Goal: Task Accomplishment & Management: Use online tool/utility

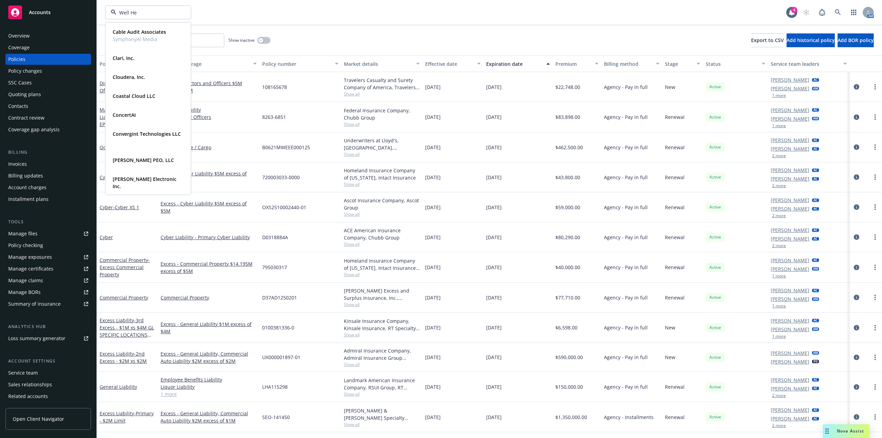
type input "Well Hea"
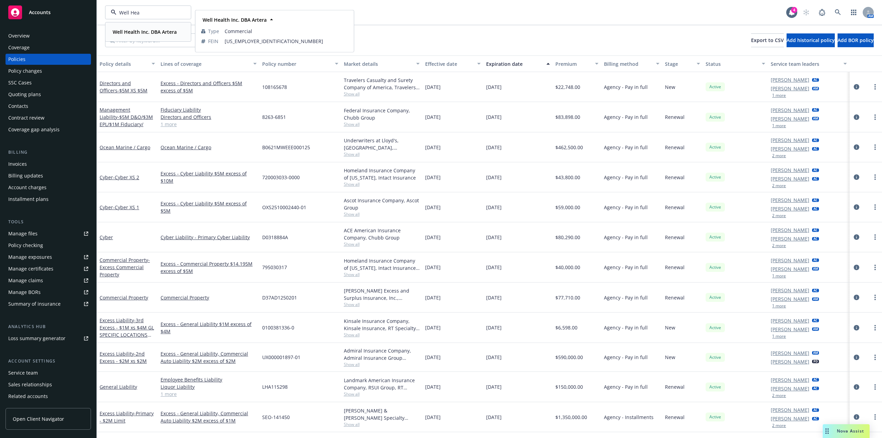
click at [140, 30] on strong "Well Health Inc. DBA Artera" at bounding box center [145, 32] width 64 height 7
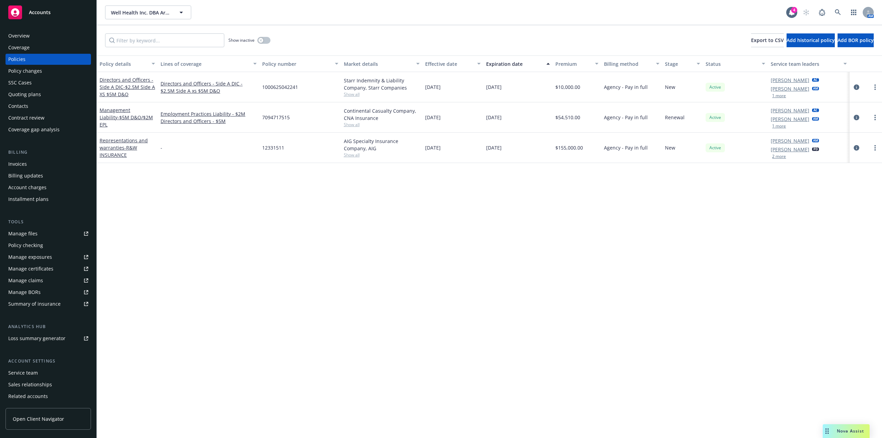
click at [296, 426] on div "Policy details Lines of coverage Policy number Market details Effective date Ex…" at bounding box center [489, 246] width 785 height 382
click at [270, 41] on button "button" at bounding box center [263, 40] width 13 height 7
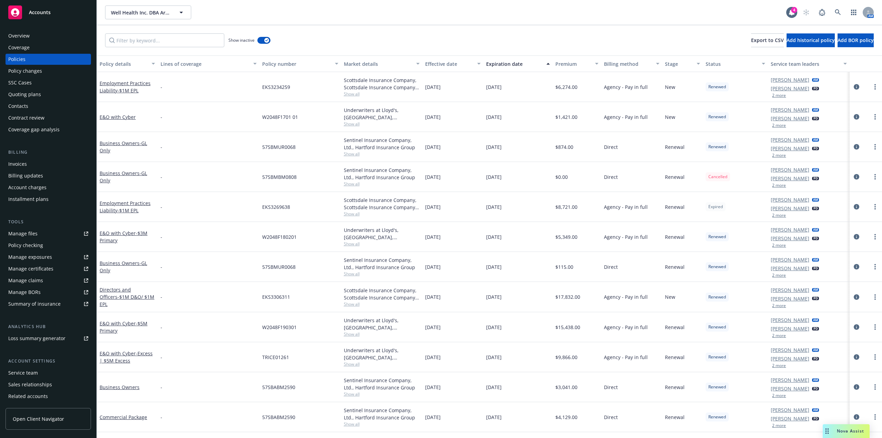
click at [507, 64] on div "Expiration date" at bounding box center [514, 63] width 56 height 7
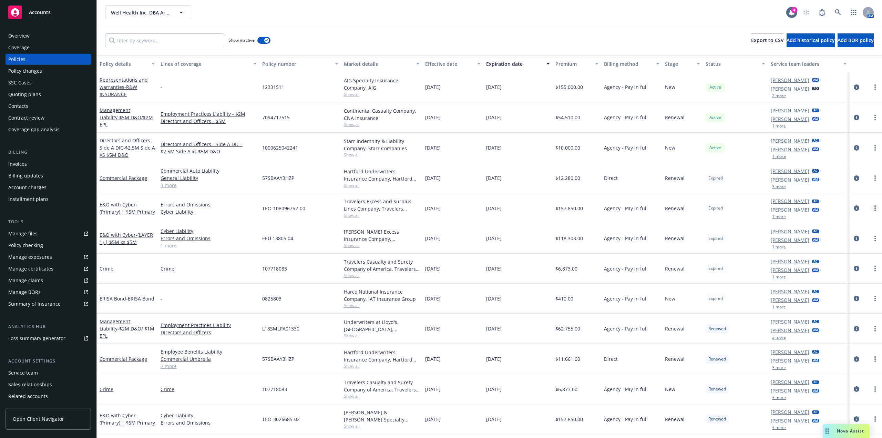
click at [871, 207] on link "more" at bounding box center [875, 208] width 8 height 8
click at [852, 235] on link "Renew with incumbent" at bounding box center [833, 236] width 81 height 14
select select "12"
select select "CA"
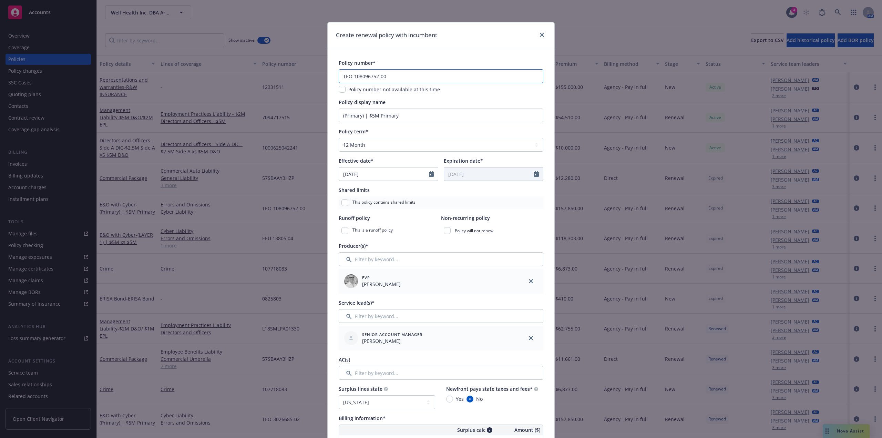
drag, startPoint x: 399, startPoint y: 78, endPoint x: 280, endPoint y: 77, distance: 119.5
click at [280, 77] on div "Create renewal policy with incumbent Policy number* TEO-108096752-00 Policy num…" at bounding box center [441, 219] width 882 height 438
paste input "10809675201"
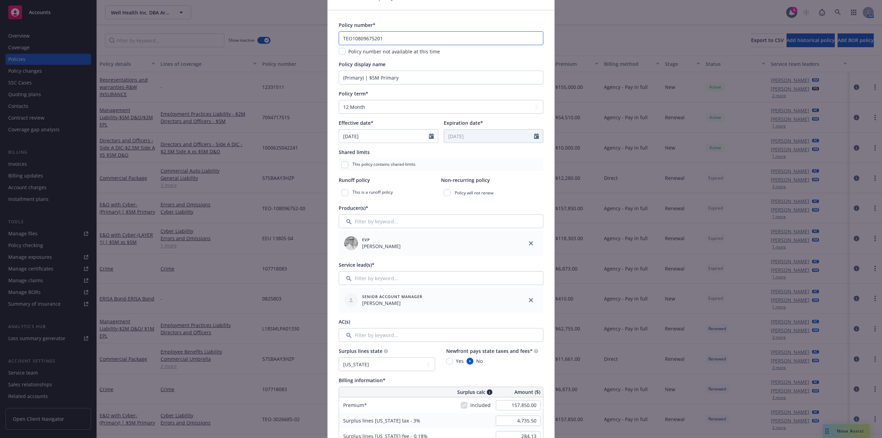
scroll to position [207, 0]
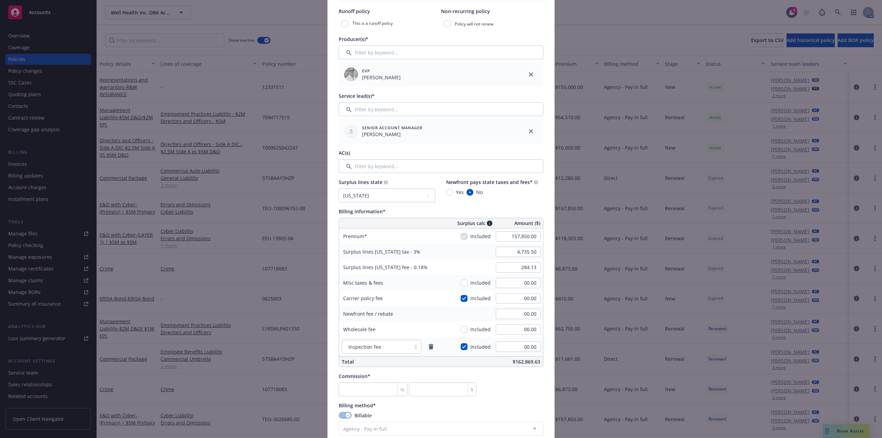
type input "TEO10809675201"
click at [391, 162] on input "Filter by keyword..." at bounding box center [441, 166] width 205 height 14
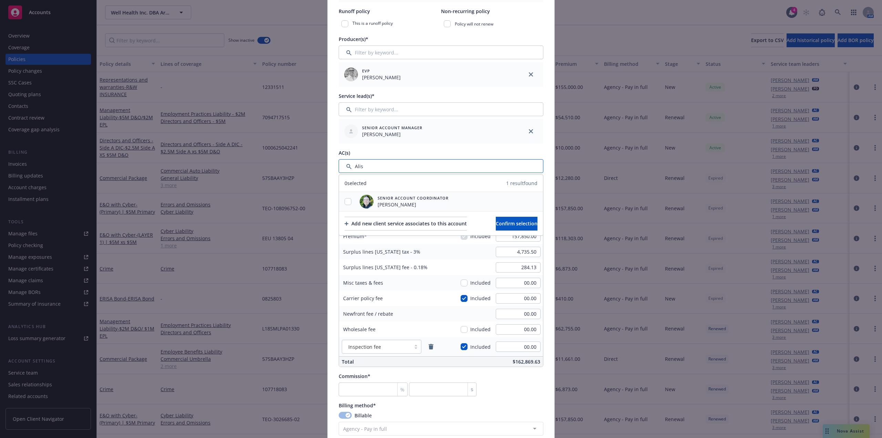
type input "Alis"
click at [344, 200] on input "checkbox" at bounding box center [347, 201] width 7 height 7
checkbox input "true"
click at [521, 222] on span "Confirm selection" at bounding box center [517, 223] width 42 height 7
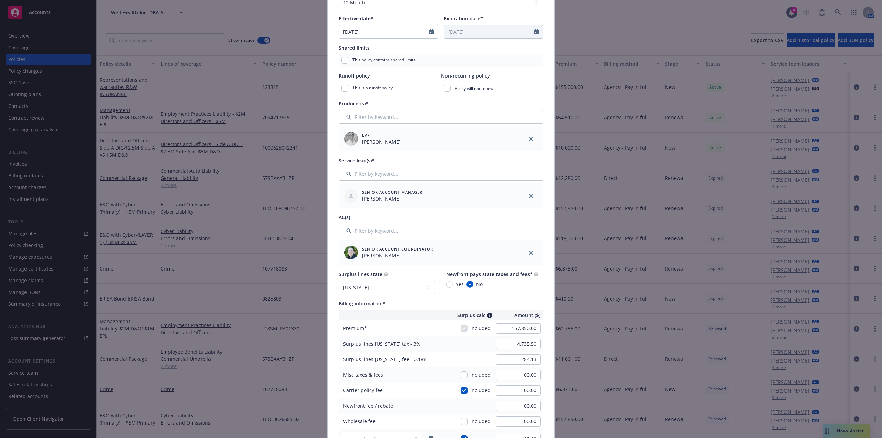
scroll to position [172, 0]
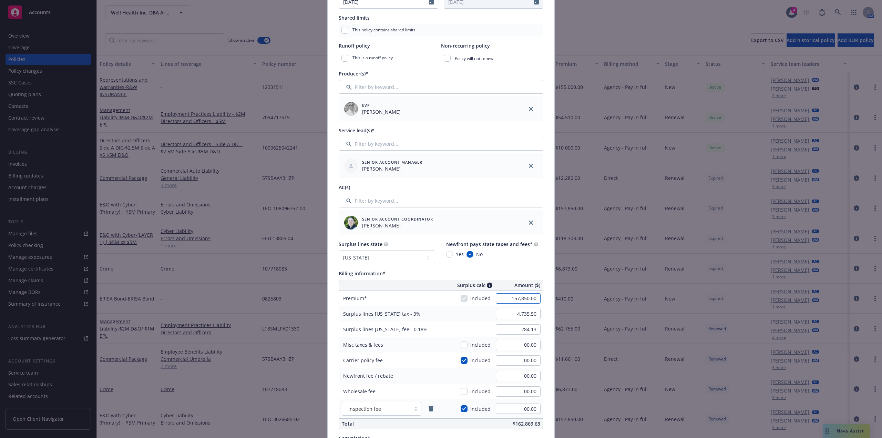
drag, startPoint x: 526, startPoint y: 300, endPoint x: 531, endPoint y: 297, distance: 5.1
click at [526, 300] on input "157,850.00" at bounding box center [518, 298] width 45 height 10
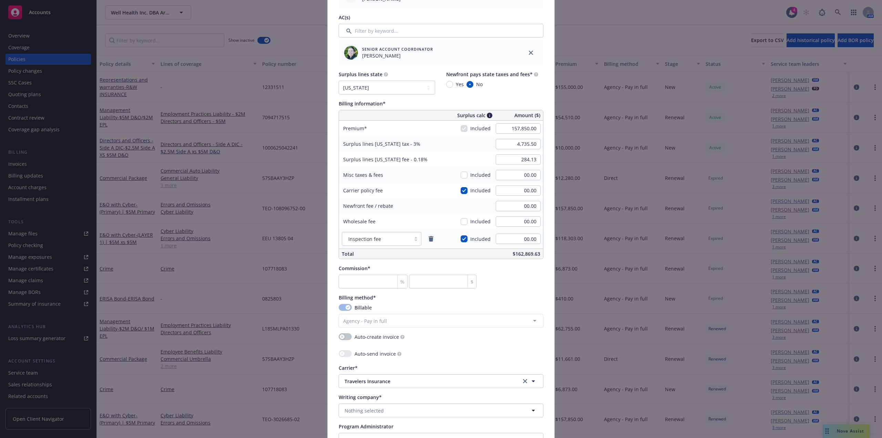
scroll to position [448, 0]
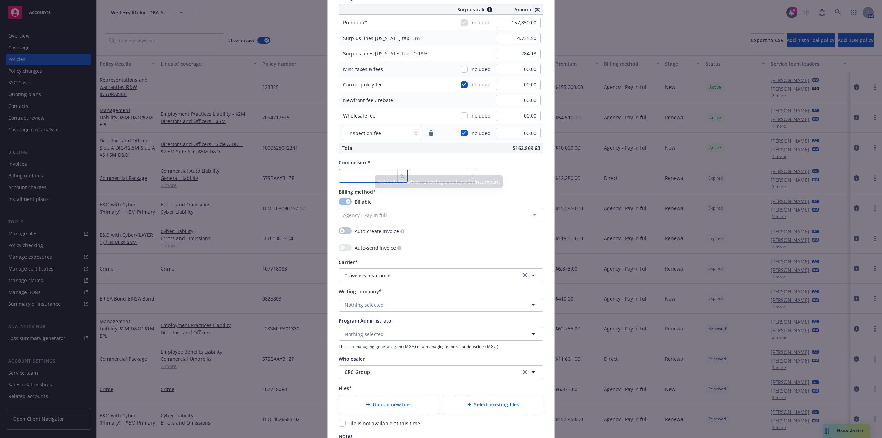
click at [363, 174] on input "number" at bounding box center [373, 176] width 69 height 14
type input "0"
type input "1"
type input "1578.5"
type input "12"
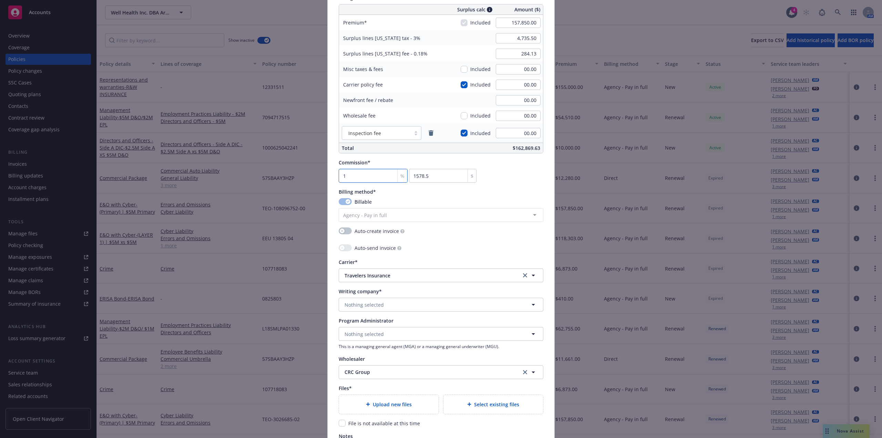
type input "18942"
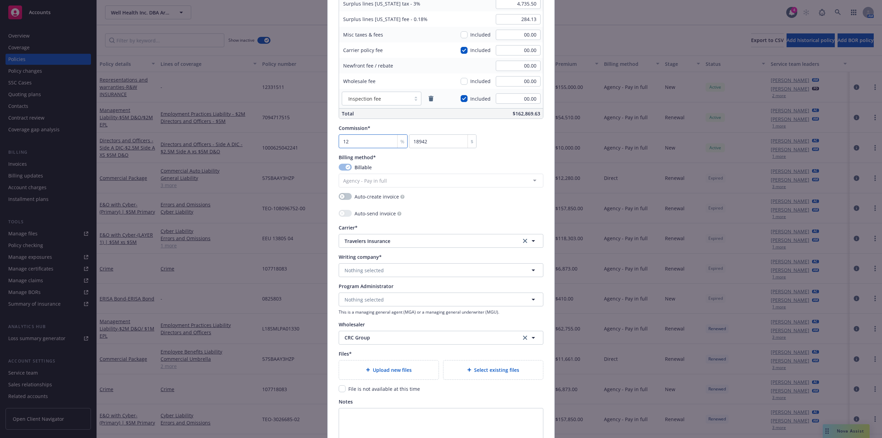
type input "12"
click at [451, 272] on button "Nothing selected" at bounding box center [441, 270] width 205 height 14
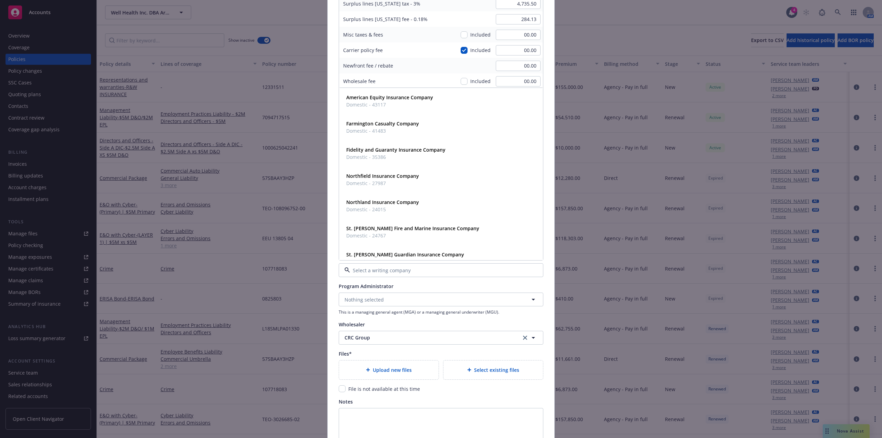
paste input "Travelers Excess and Surplus Lines Company"
type input "Travelers Excess and Surplus Lines Company"
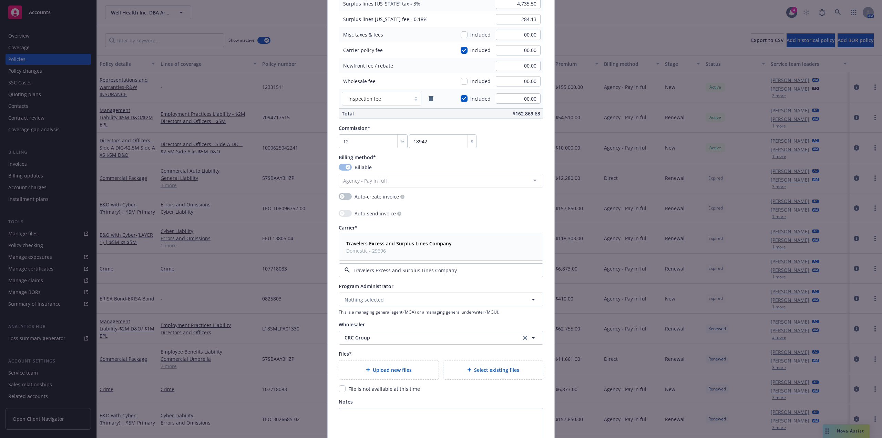
click at [427, 254] on span "Domestic - 29696" at bounding box center [398, 250] width 105 height 7
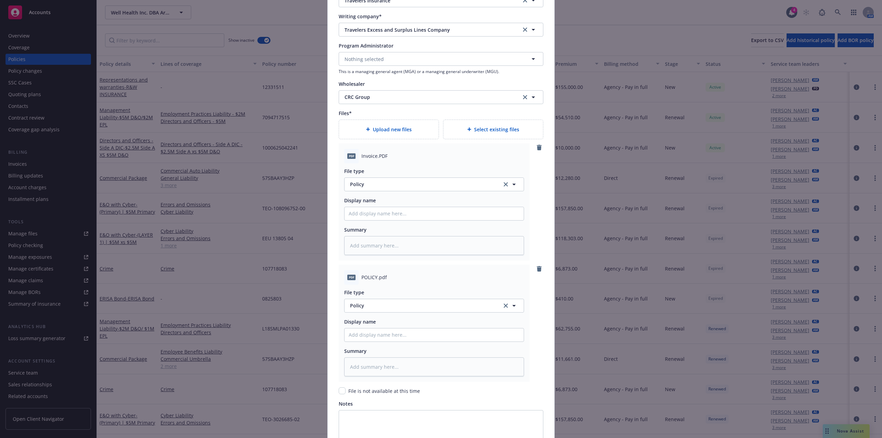
scroll to position [740, 0]
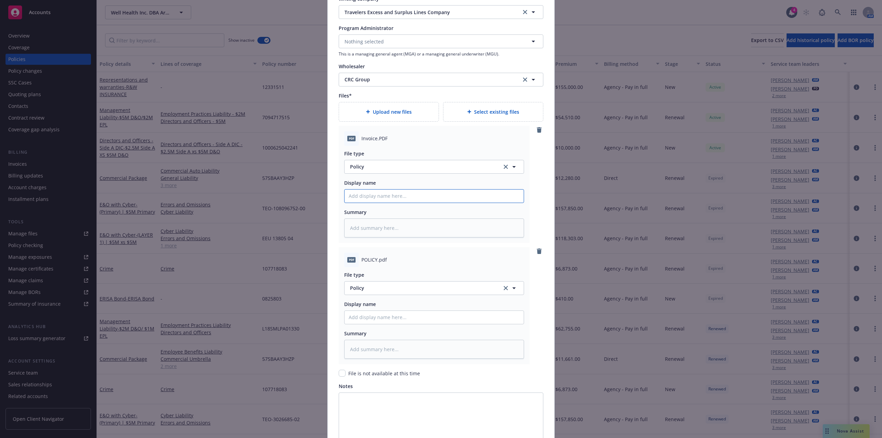
click at [377, 200] on input "Policy display name" at bounding box center [433, 195] width 179 height 13
click at [406, 171] on button "Policy" at bounding box center [434, 167] width 180 height 14
type input "Invoi"
click at [393, 199] on div "Invoice - Third Party" at bounding box center [375, 204] width 52 height 10
click at [383, 197] on input "Policy display name" at bounding box center [433, 195] width 179 height 13
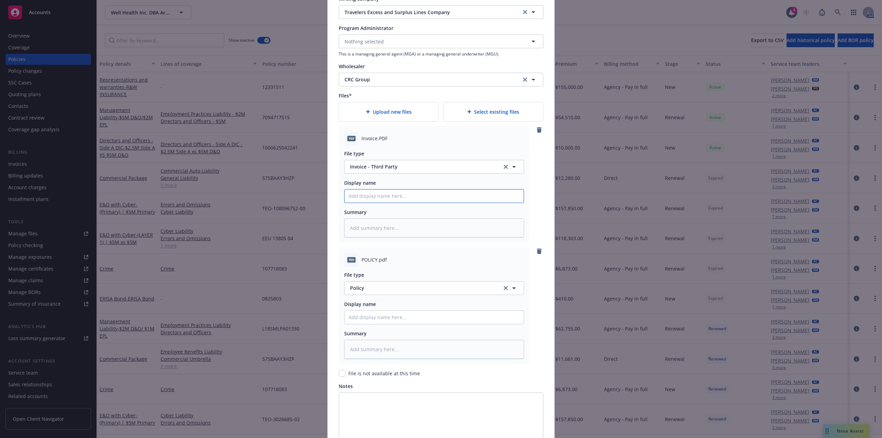
type textarea "x"
type input "We"
type textarea "x"
type input "Wel"
type textarea "x"
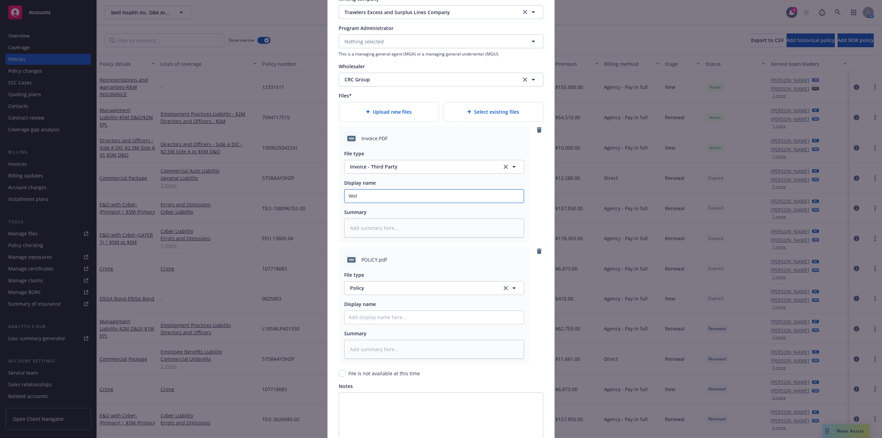
type input "Well"
type textarea "x"
type input "Well"
type textarea "x"
type input "Well He"
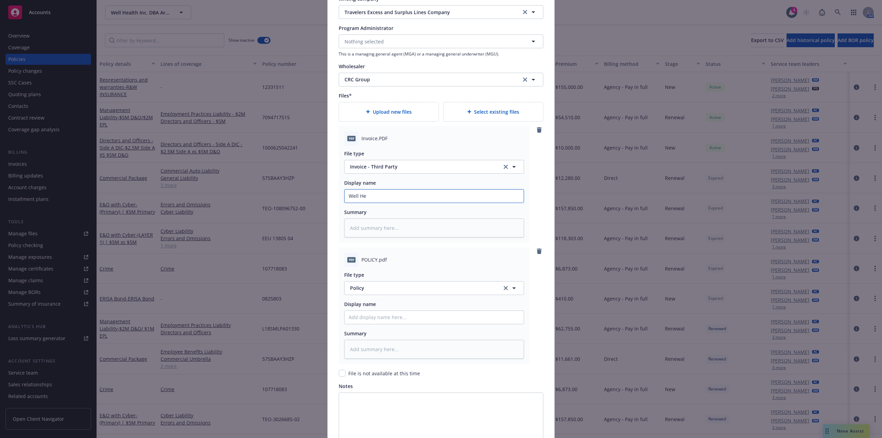
type textarea "x"
type input "Well Hea"
type textarea "x"
type input "Well Heal"
type textarea "x"
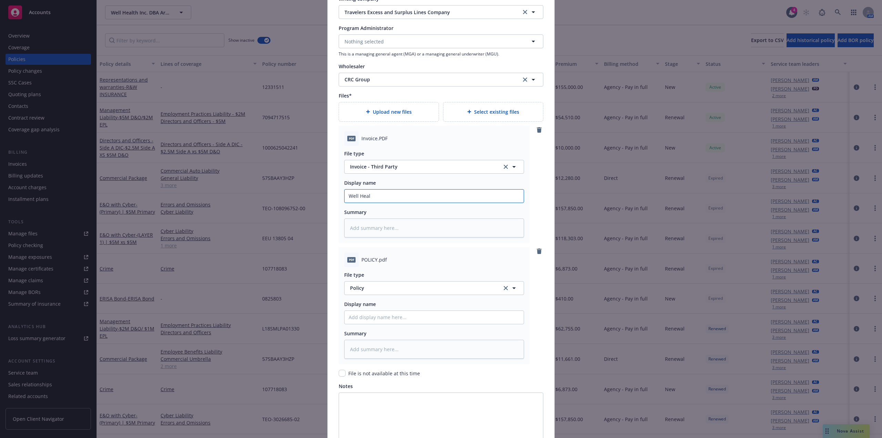
type input "Well Healt"
type textarea "x"
type input "Well Health"
type textarea "x"
type input "Well Health d"
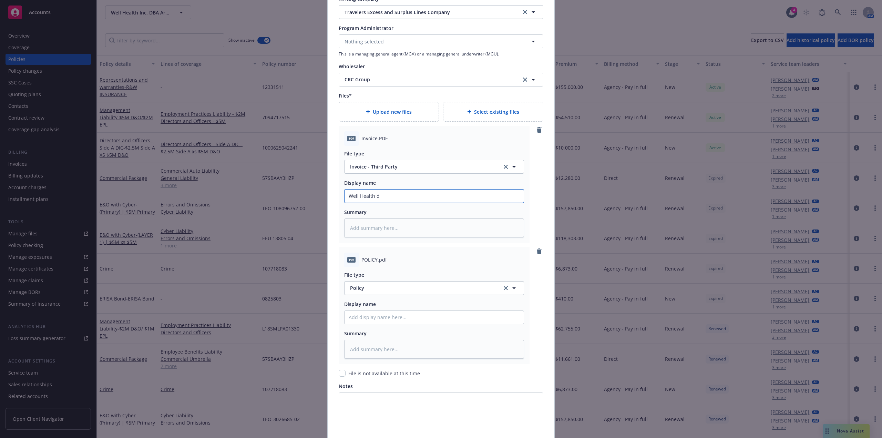
type textarea "x"
type input "Well Health dba"
type textarea "x"
type input "Well Health dba"
type textarea "x"
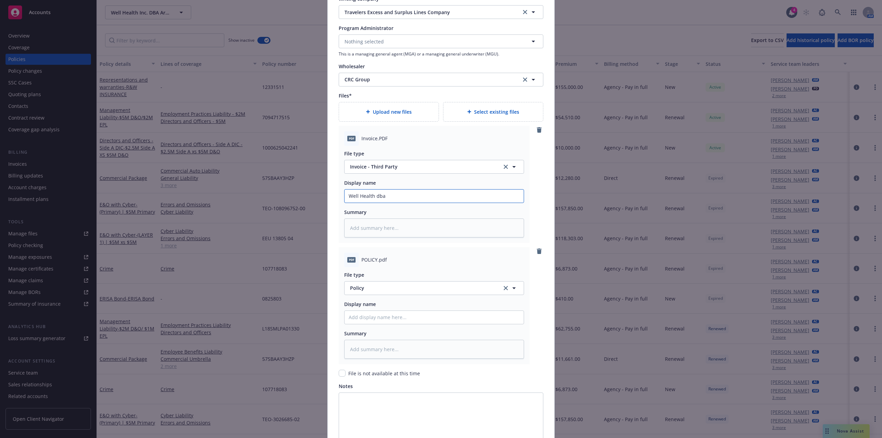
type input "Well Health dba A"
type textarea "x"
type input "Well Health dba Ar"
type textarea "x"
type input "Well Health dba Arte"
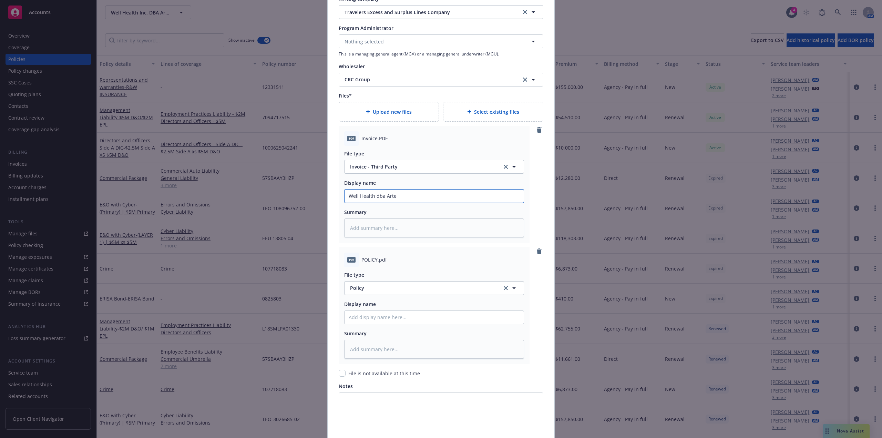
type textarea "x"
type input "Well Health dba [PERSON_NAME]"
type textarea "x"
type input "Well Health dba [PERSON_NAME]"
type textarea "x"
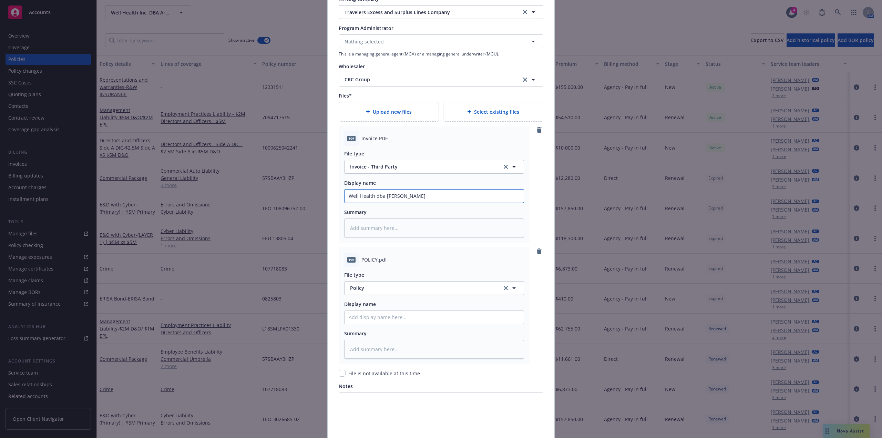
type input "Well Health dba Artersa"
type textarea "x"
type input "Well Health dba Artersa"
type textarea "x"
type input "Well Health dba Artersa 2"
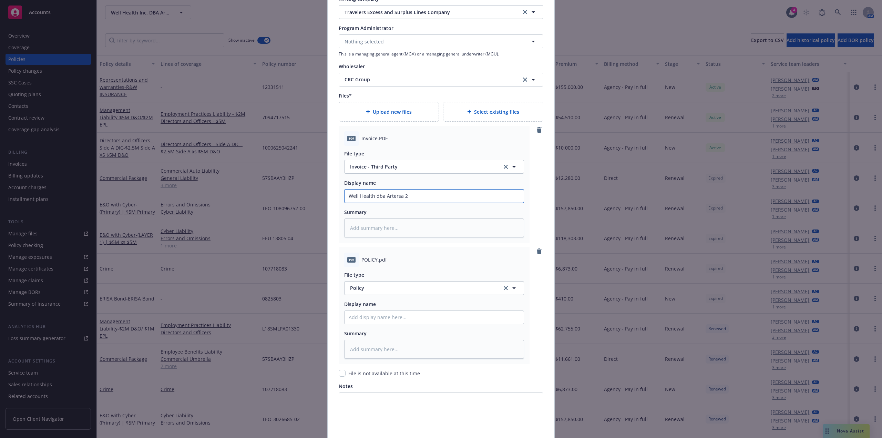
type textarea "x"
type input "Well Health dba Artersa 25"
type textarea "x"
type input "Well Health dba Artersa 25-"
type textarea "x"
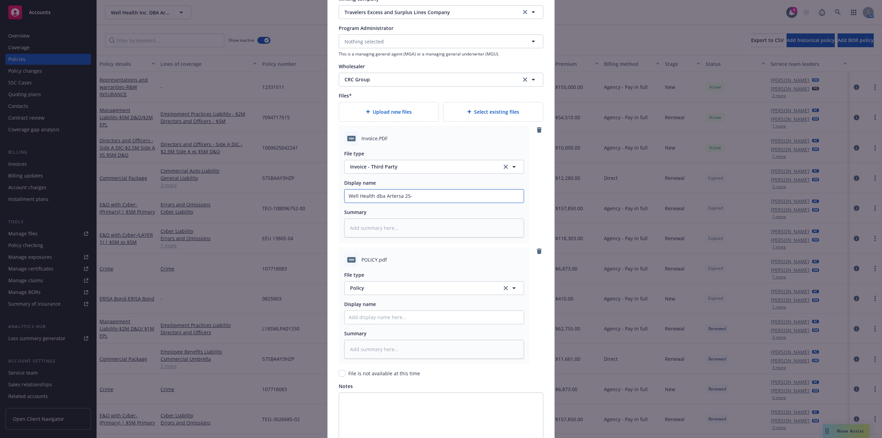
type input "Well Health dba Artersa 25-2"
type textarea "x"
type input "Well Health dba Artersa 25-26"
type textarea "x"
type input "Well Health dba Artersa 25-26"
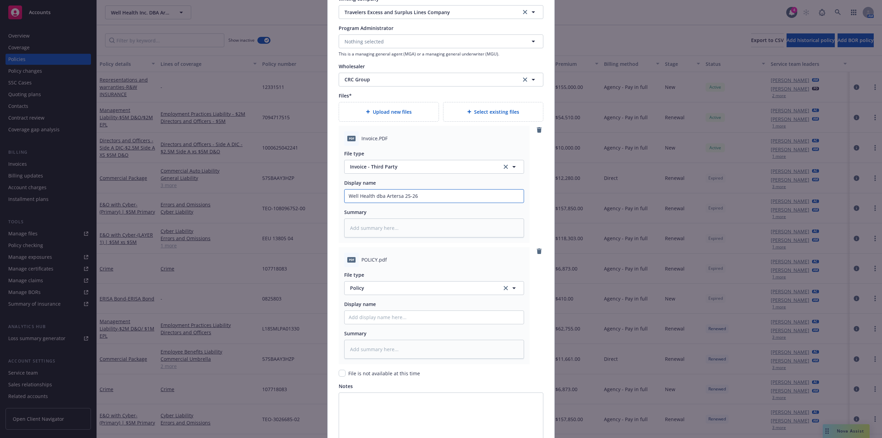
type textarea "x"
type input "Well Health dba Artersa 25-26 E"
type textarea "x"
type input "Well Health dba Artersa 25-26 E&"
type textarea "x"
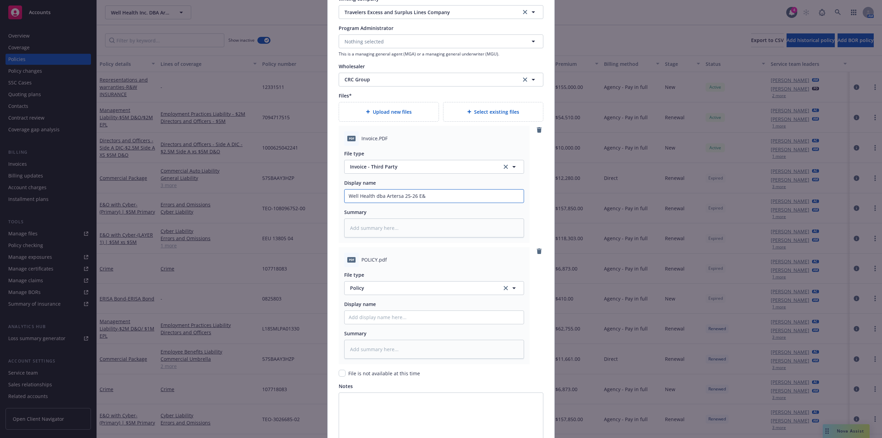
type input "Well Health dba Artersa 25-26 E&O"
type textarea "x"
type input "Well Health dba Artersa 25-26 E&O"
type textarea "x"
type input "Well Health dba Artersa 25-26 E&O I"
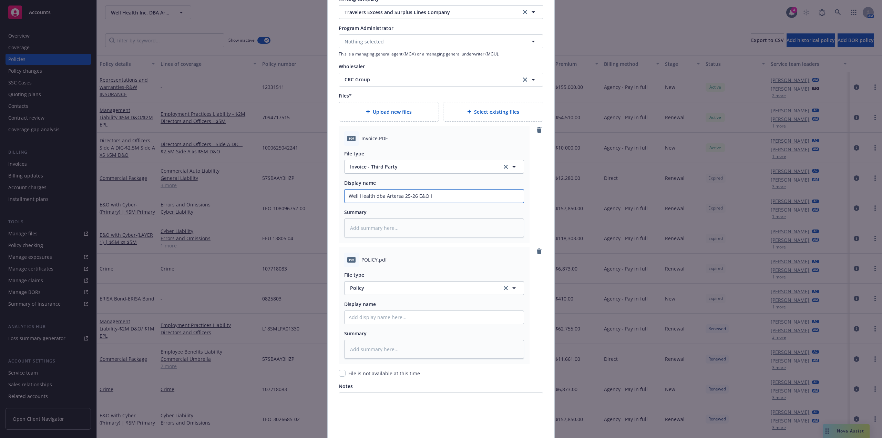
type textarea "x"
type input "Well Health dba Artersa 25-26 E&O In"
type textarea "x"
type input "Well Health dba Artersa 25-26 E&O Inv"
type textarea "x"
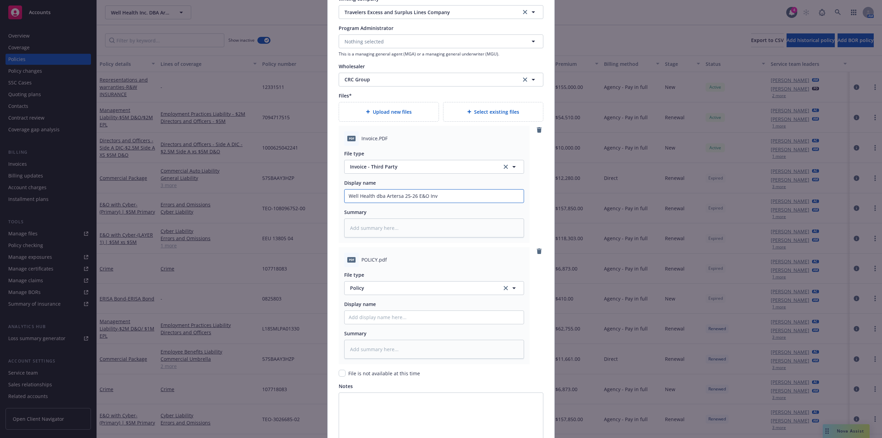
type input "Well Health dba Artersa 25-26 E&O Invo"
type textarea "x"
type input "Well Health dba Artersa 25-26 E&O Invoi"
type textarea "x"
type input "Well Health dba Artersa 25-26 E&O Invoic"
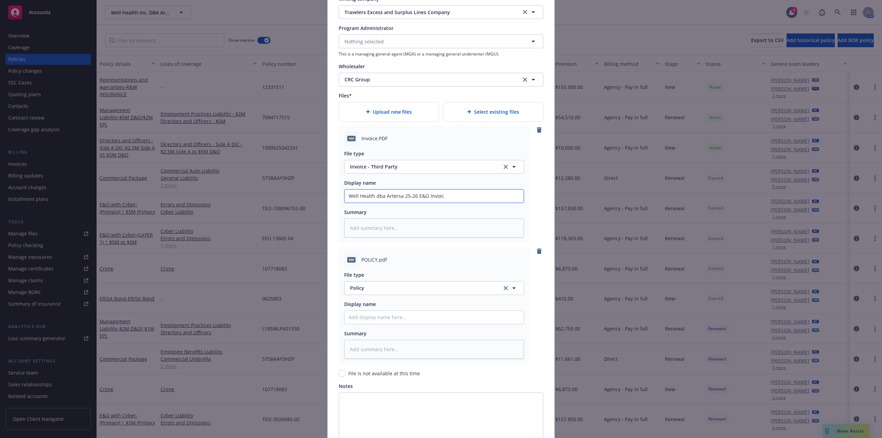
type textarea "x"
type input "Well Health dba Artersa 25-26 E&O Invoice"
click at [396, 197] on input "Well Health dba Artersa 25-26 E&O Invoice" at bounding box center [433, 195] width 179 height 13
type textarea "x"
drag, startPoint x: 461, startPoint y: 193, endPoint x: 147, endPoint y: 194, distance: 313.8
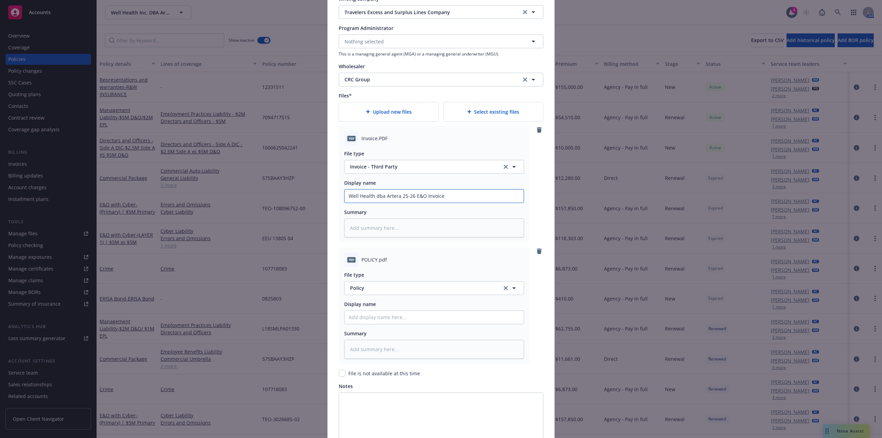
click at [147, 194] on div "Create renewal policy with incumbent Policy number* TEO10809675201 Policy numbe…" at bounding box center [441, 219] width 882 height 438
type input "Well Health dba Artera 25-26 E&O Invoice"
click at [382, 317] on input "Policy display name" at bounding box center [433, 317] width 179 height 13
paste input "Well Health dba Artera 25-26 E&O Invoice"
type textarea "x"
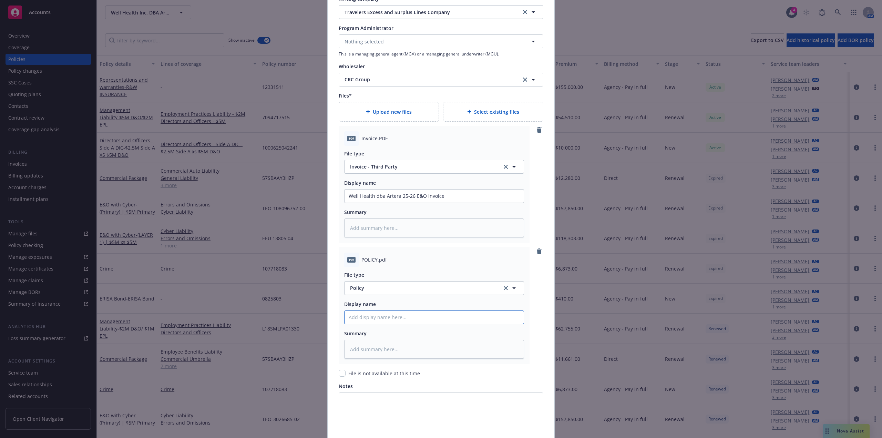
type input "Well Health dba Artera 25-26 E&O Invoice"
click at [431, 319] on input "Well Health dba Artera 25-26 E&O Invoice" at bounding box center [433, 317] width 179 height 13
type textarea "x"
type input "Well Health dba Artera 25-26 E&O P"
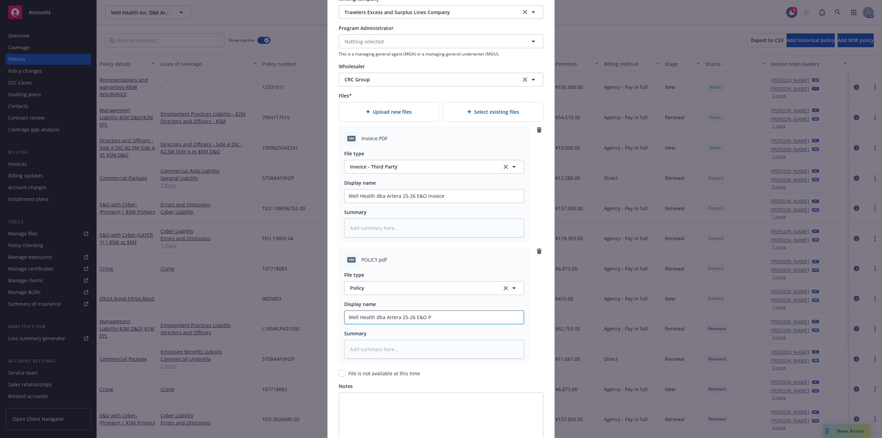
type textarea "x"
type input "Well Health dba Artera 25-26 E&O Po"
type textarea "x"
type input "Well Health dba Artera 25-26 E&O Pol"
type textarea "x"
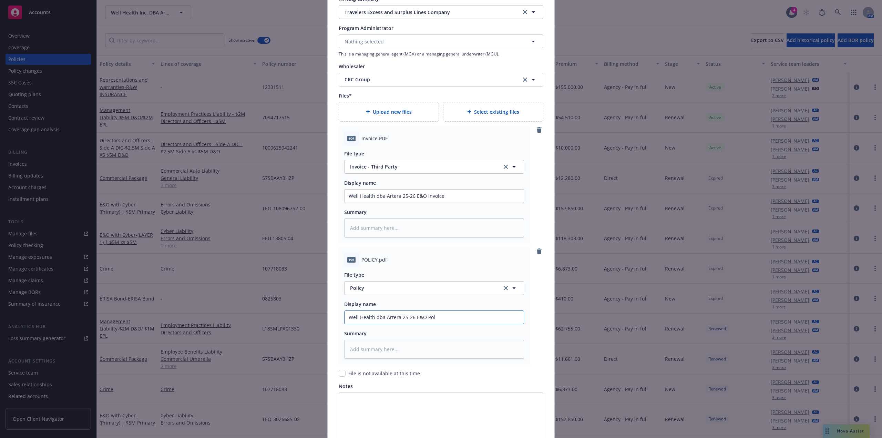
type input "Well Health dba Artera 25-26 E&O Poli"
type textarea "x"
type input "Well Health dba Artera 25-26 E&O Polic"
type textarea "x"
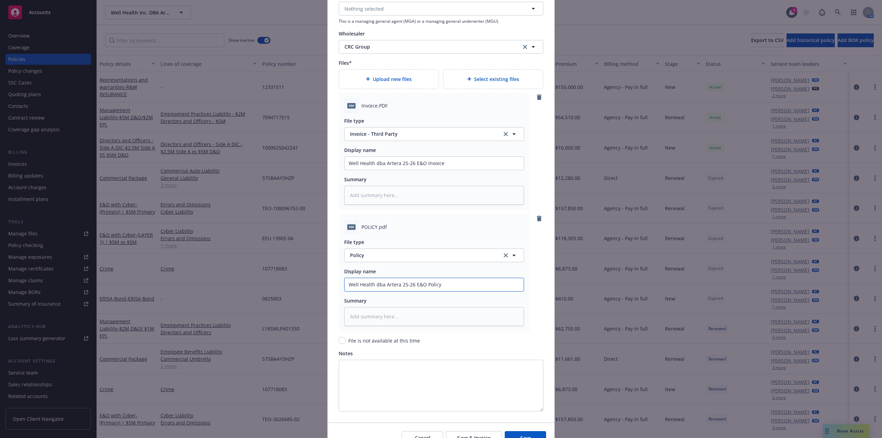
scroll to position [811, 0]
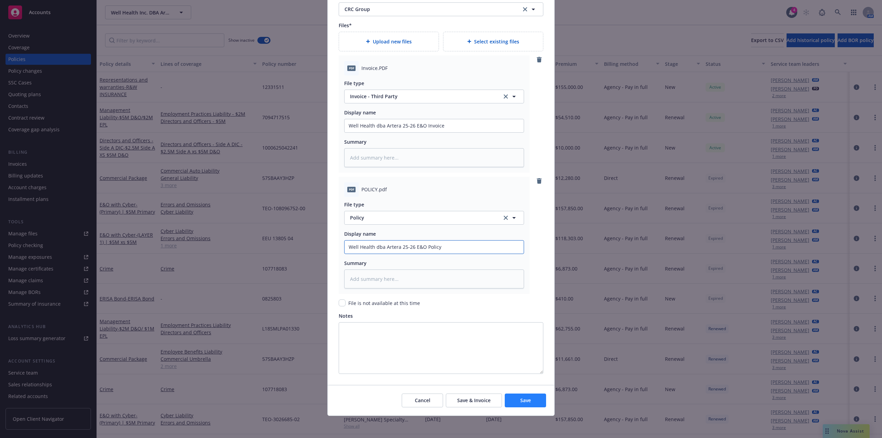
type input "Well Health dba Artera 25-26 E&O Policy"
click at [529, 397] on button "Save" at bounding box center [525, 400] width 41 height 14
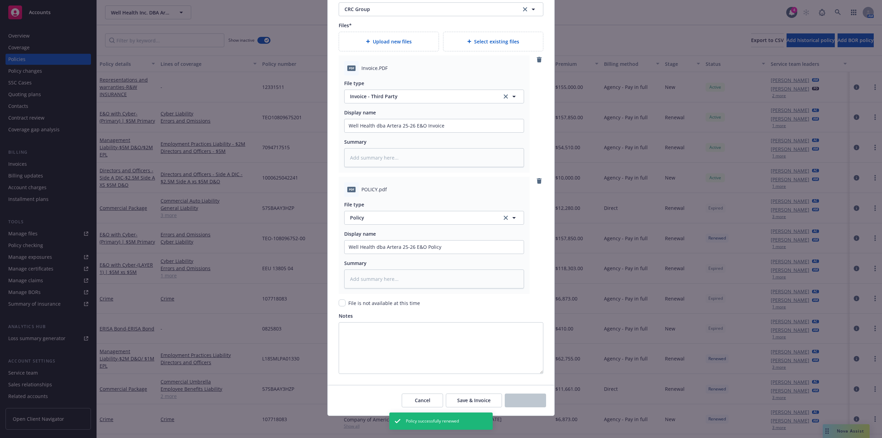
type textarea "x"
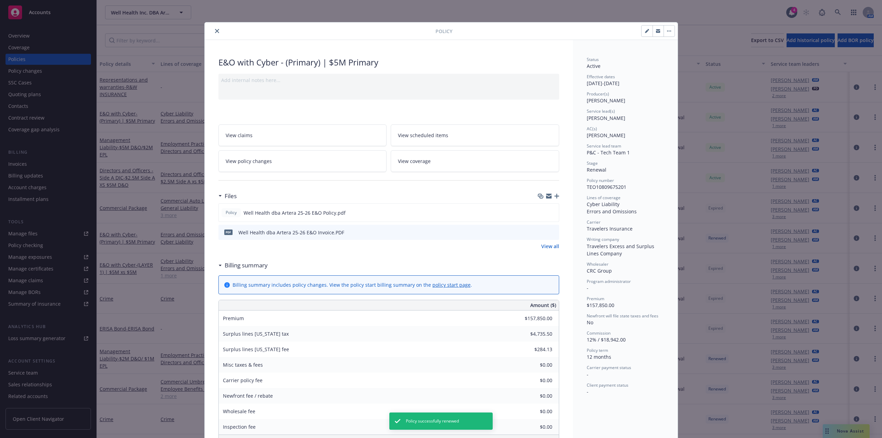
click at [218, 32] on button "close" at bounding box center [217, 31] width 8 height 8
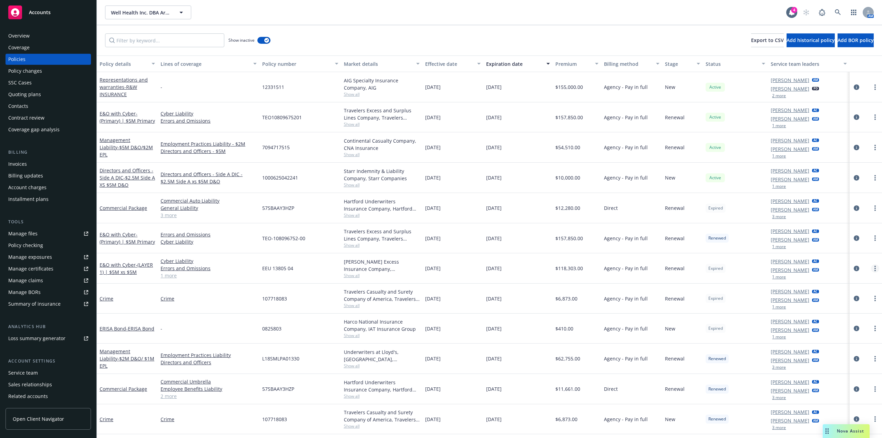
click at [874, 268] on circle "more" at bounding box center [874, 268] width 1 height 1
drag, startPoint x: 849, startPoint y: 294, endPoint x: 490, endPoint y: 191, distance: 373.3
click at [849, 294] on link "Renew with incumbent" at bounding box center [833, 296] width 81 height 14
select select "12"
select select "CA"
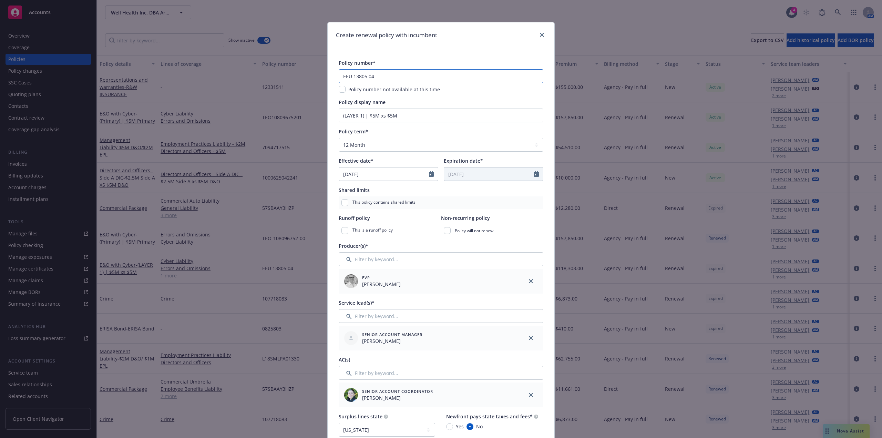
drag, startPoint x: 402, startPoint y: 74, endPoint x: 300, endPoint y: 72, distance: 102.0
click at [300, 72] on div "Create renewal policy with incumbent Policy number* EEU 13805 04 Policy number …" at bounding box center [441, 219] width 882 height 438
paste input "1380505"
type input "EEU1380505"
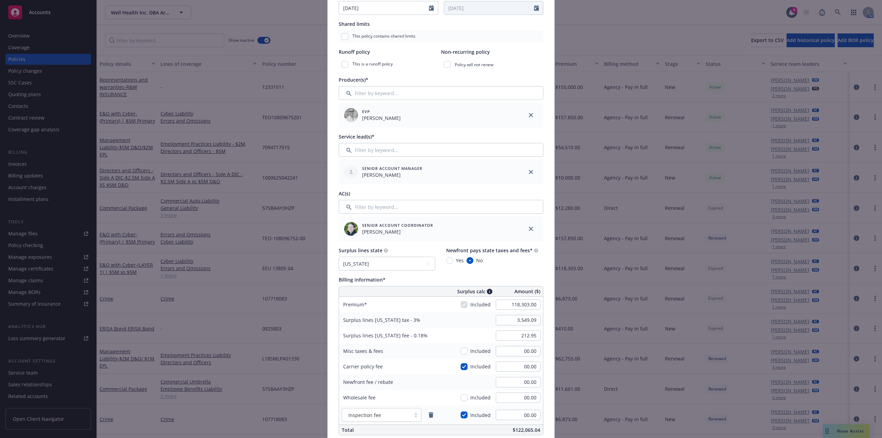
scroll to position [172, 0]
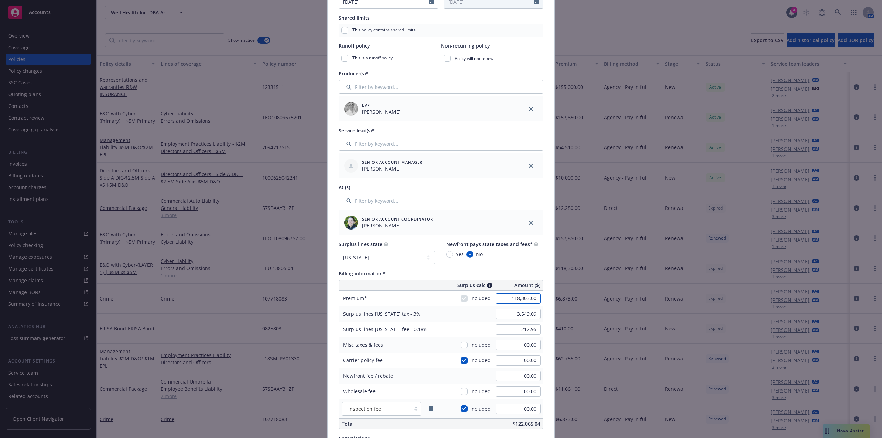
click at [524, 297] on input "118,303.00" at bounding box center [518, 298] width 45 height 10
paste input "09,000"
type input "109,000.00"
type input "3,270.00"
type input "196.20"
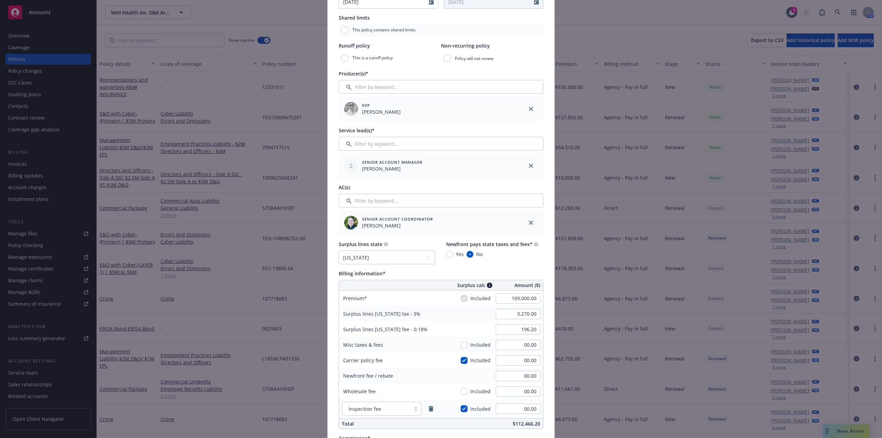
click at [455, 321] on div "Surplus lines [US_STATE] tax - 3% 3,270.00" at bounding box center [441, 314] width 204 height 16
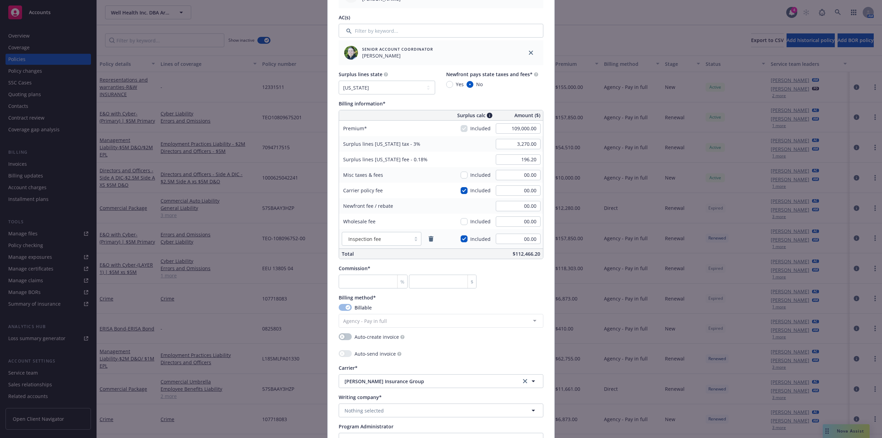
scroll to position [344, 0]
click at [371, 276] on input "number" at bounding box center [373, 279] width 69 height 14
type input "1"
type input "1090"
type input "12"
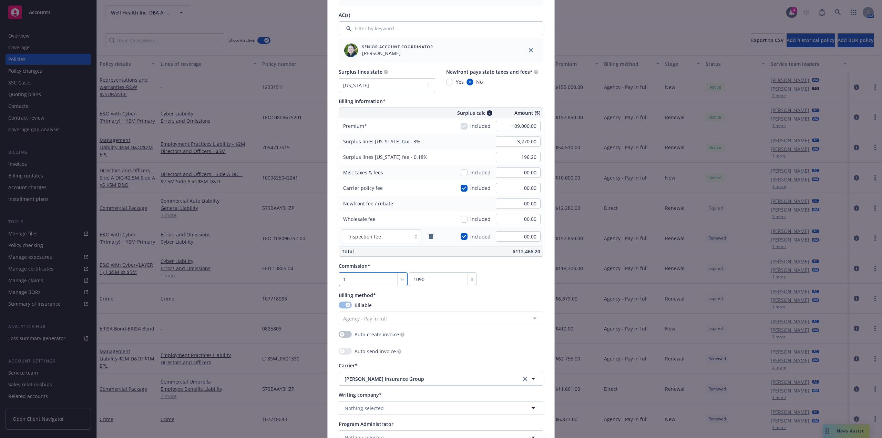
type input "13080"
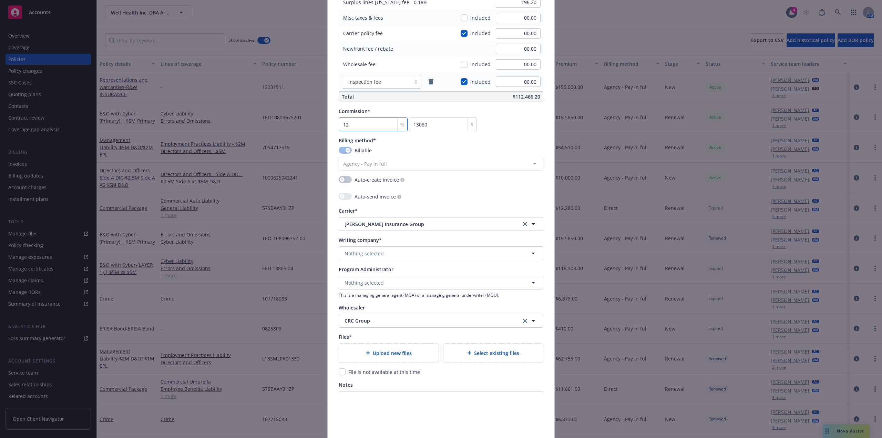
scroll to position [517, 0]
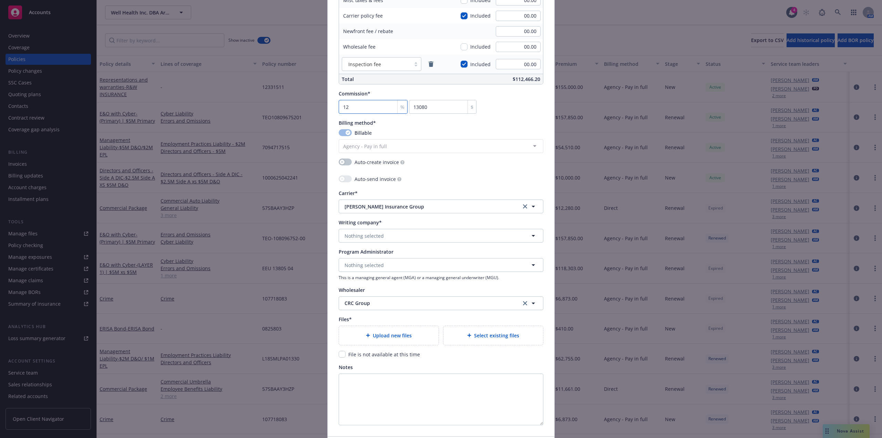
type input "12"
click at [398, 237] on button "Nothing selected" at bounding box center [441, 236] width 205 height 14
paste input "[PERSON_NAME] Excess Insurance Company"
type input "[PERSON_NAME] Excess Insurance Company"
click at [385, 254] on strong "[PERSON_NAME] Excess Insurance Company" at bounding box center [398, 255] width 104 height 7
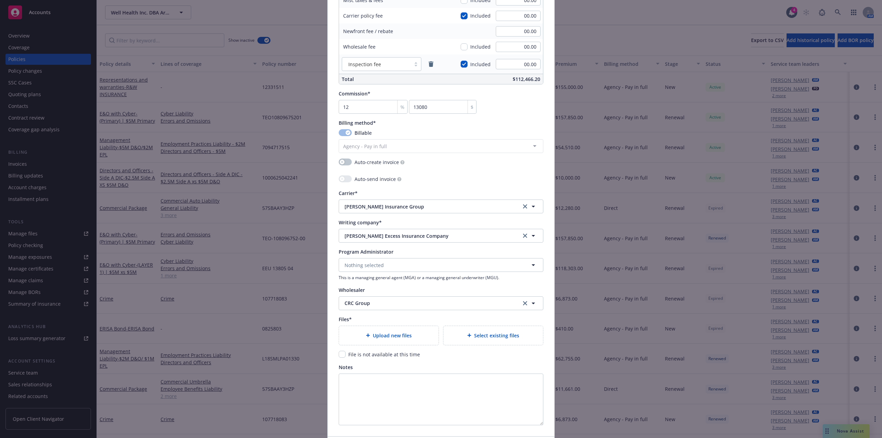
type textarea "x"
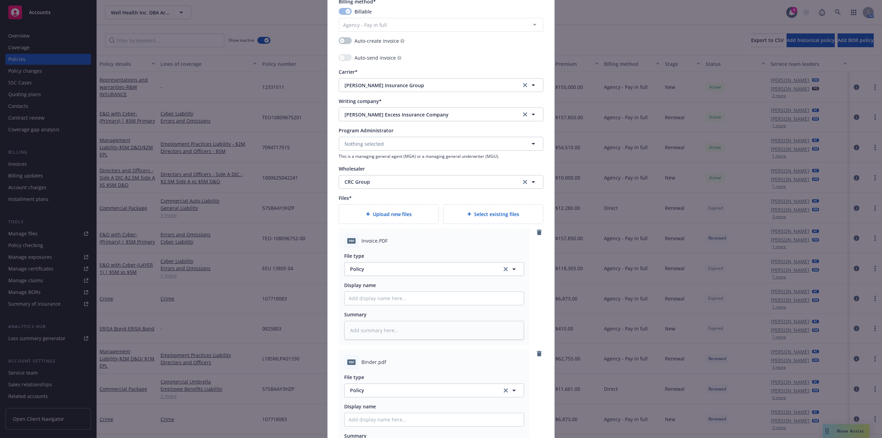
scroll to position [792, 0]
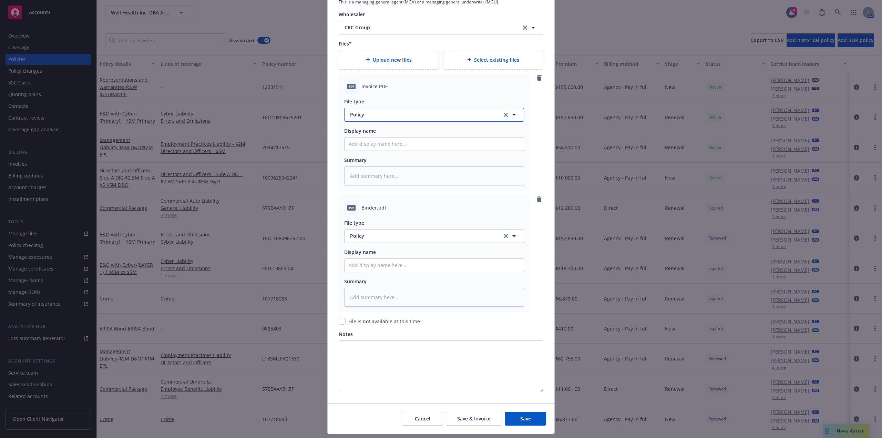
click at [377, 116] on span "Policy" at bounding box center [422, 114] width 144 height 7
type input "Inv"
click at [384, 151] on span "Invoice - Third Party" at bounding box center [375, 151] width 48 height 7
click at [381, 143] on input "Policy display name" at bounding box center [433, 143] width 179 height 13
paste input "[PERSON_NAME] Excess Insurance Company"
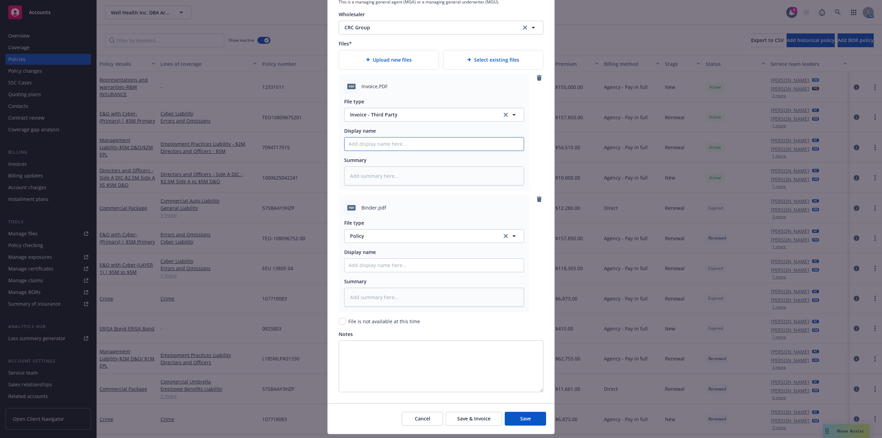
type textarea "x"
type input "[PERSON_NAME] Excess Insurance Company"
type textarea "x"
type input "W"
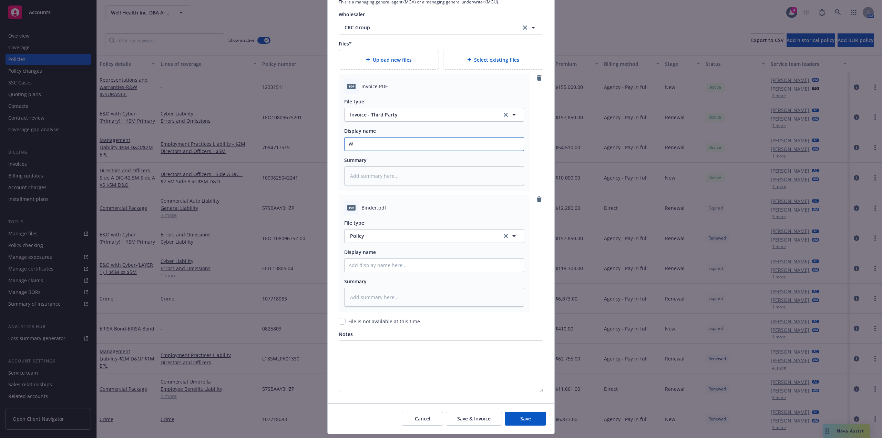
type textarea "x"
type input "Wel"
type textarea "x"
type input "Well"
type textarea "x"
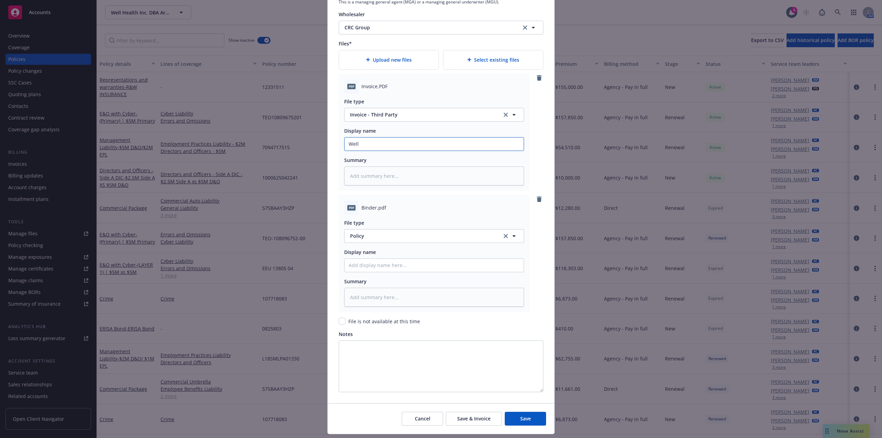
type input "Well"
type textarea "x"
type input "Well He"
type textarea "x"
type input "Well Hea"
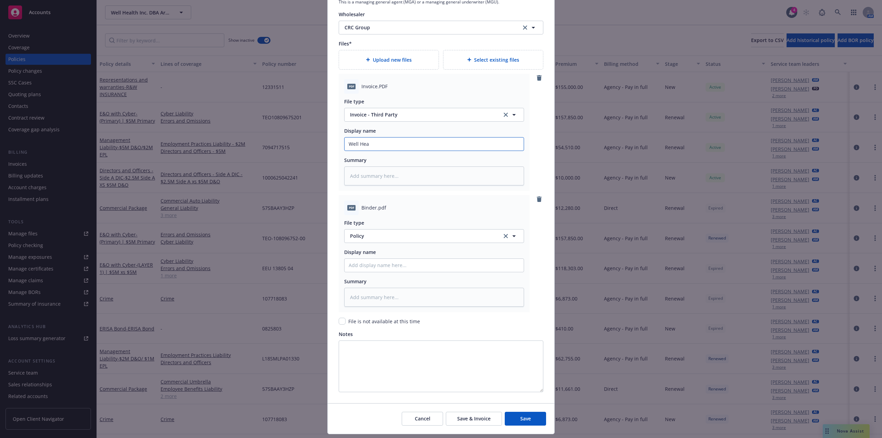
type textarea "x"
type input "Well Heal"
type textarea "x"
type input "Well Healt"
type textarea "x"
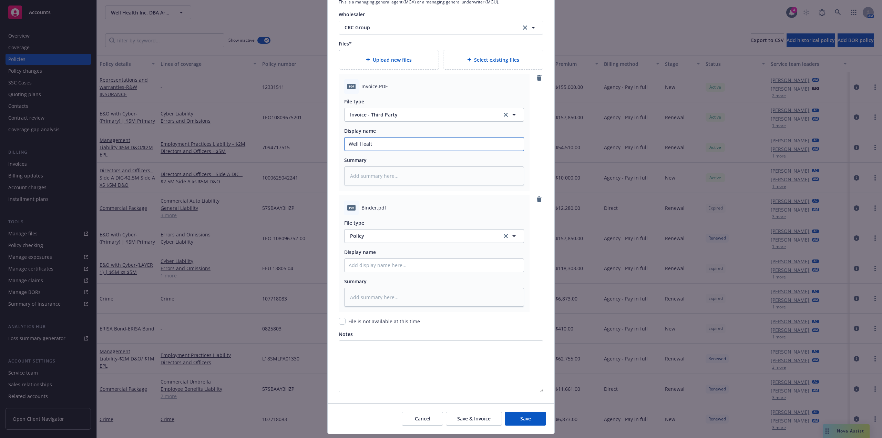
type input "Well Health"
type textarea "x"
type input "Well Health"
type textarea "x"
type input "Well Health d"
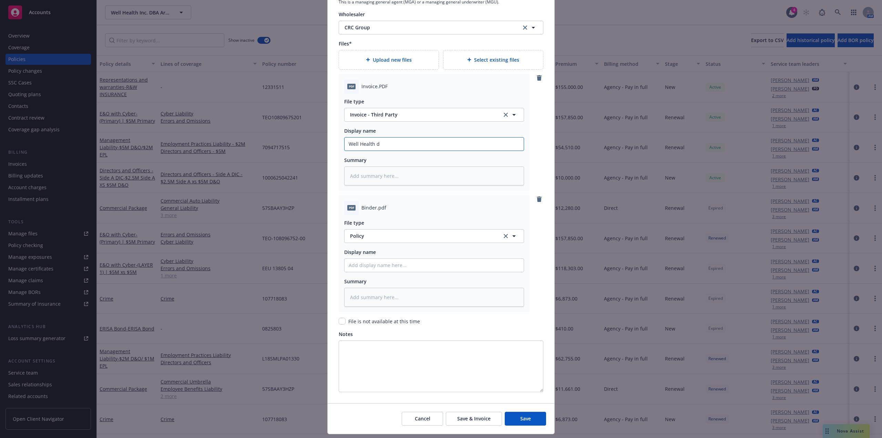
type textarea "x"
type input "Well Health db"
type textarea "x"
type input "Well Health dba"
type textarea "x"
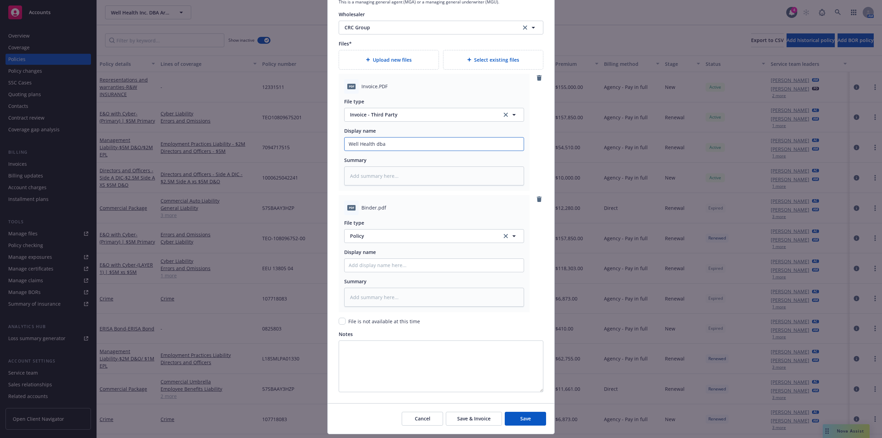
type input "Well Health dba"
type textarea "x"
type input "Well Health dba A"
type textarea "x"
type input "Well Health dba Ar"
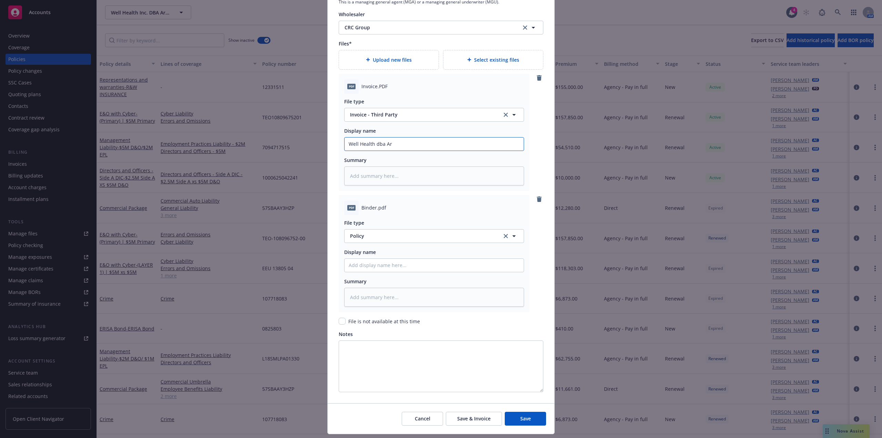
type textarea "x"
type input "Well Health dba Art"
type textarea "x"
type input "Well Health dba Arte"
type textarea "x"
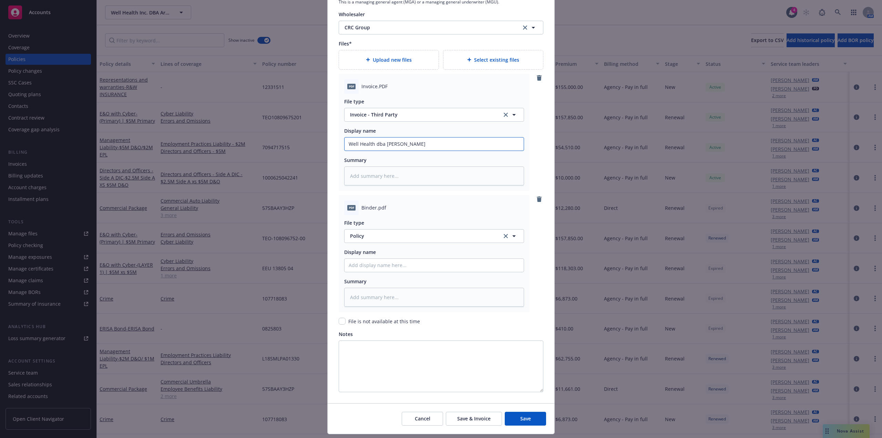
type input "Well Health dba [PERSON_NAME]"
type textarea "x"
type input "Well Health dba Artersa"
type textarea "x"
type input "Well Health dba Artersa"
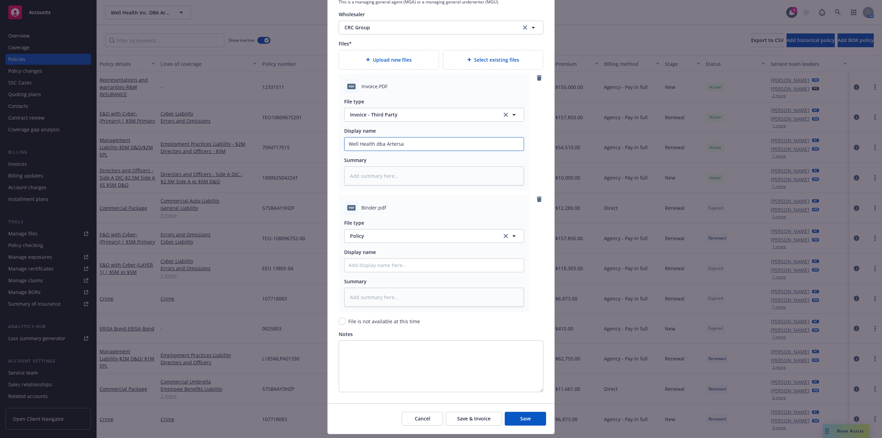
type textarea "x"
type input "Well Health dba Artersa 2"
type textarea "x"
type input "Well Health dba Artersa 25"
type textarea "x"
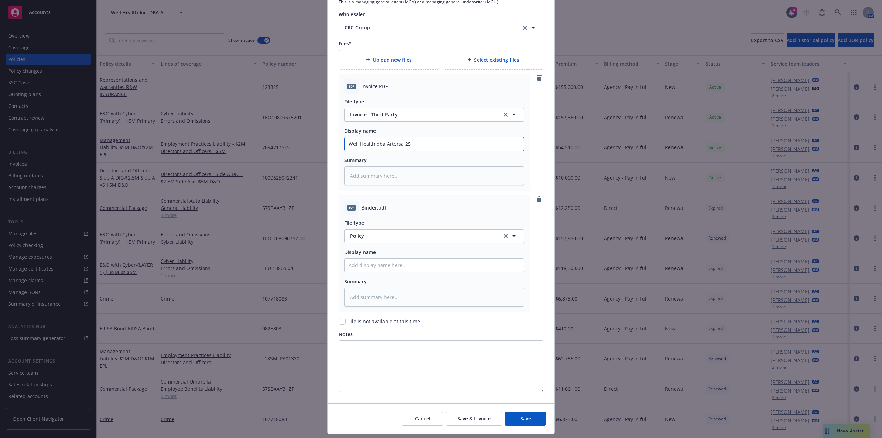
type input "Well Health dba Artersa 25-"
type textarea "x"
type input "Well Health dba Artersa 25-2"
type textarea "x"
type input "Well Health dba Artersa 25-26"
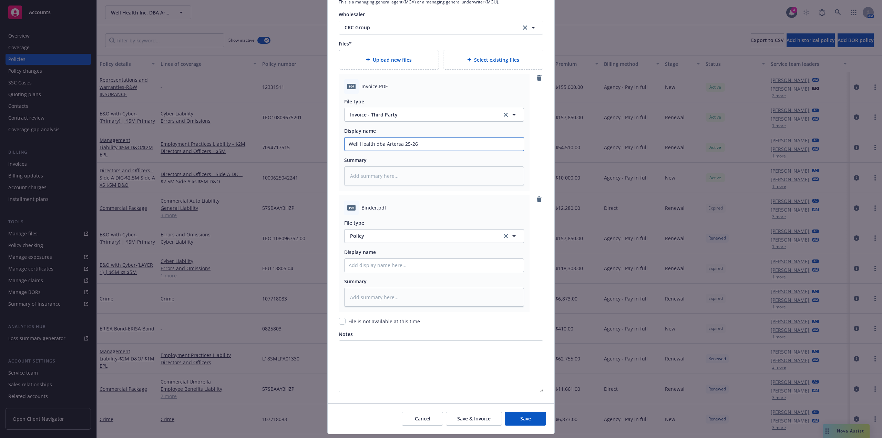
type textarea "x"
type input "Well Health dba Artersa 25-26"
type textarea "x"
type input "Well Health dba Artersa 25-26 E"
type textarea "x"
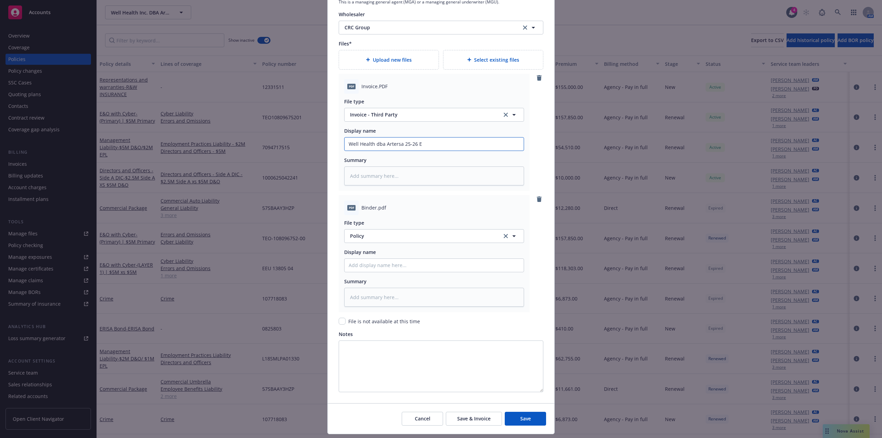
type input "Well Health dba Artersa 25-26 E&"
type textarea "x"
type input "Well Health dba Artersa 25-26 E&O"
type textarea "x"
type input "Well Health dba Artersa 25-26 E&O"
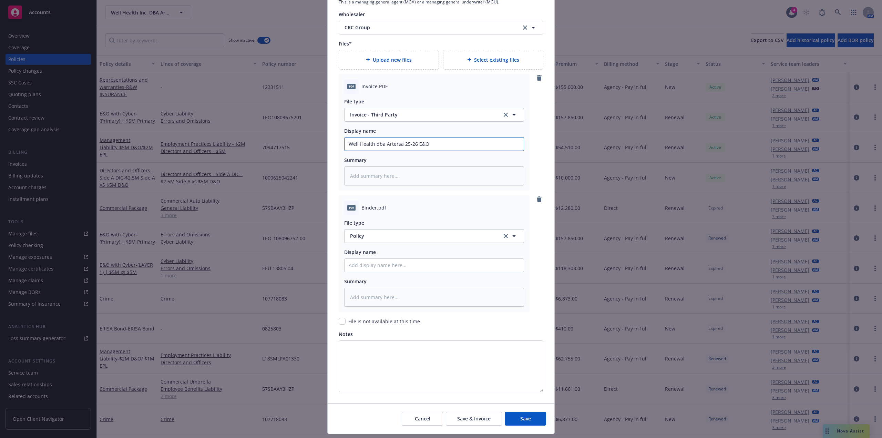
type textarea "x"
type input "Well Health dba Artersa 25-26 E&O X"
type textarea "x"
type input "Well Health dba Artersa 25-26 E&O XS"
type textarea "x"
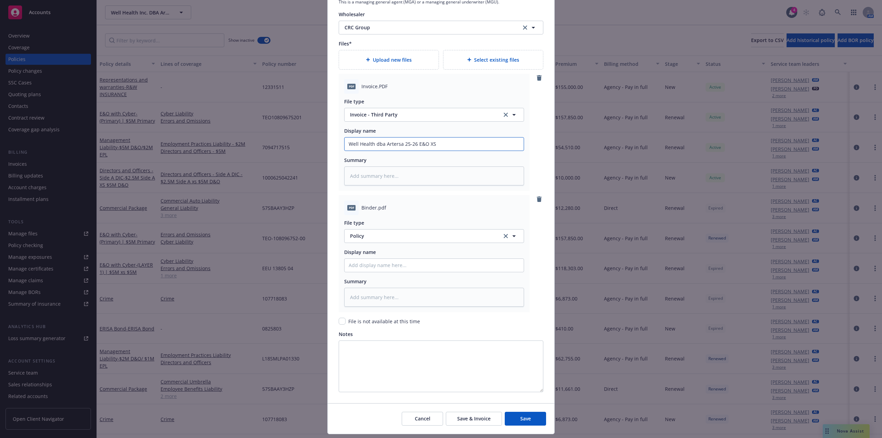
type input "Well Health dba Artersa 25-26 E&O XS"
type textarea "x"
type input "Well Health dba Artersa 25-26 E&O XS I"
type textarea "x"
type input "Well Health dba Artersa 25-26 E&O XS In"
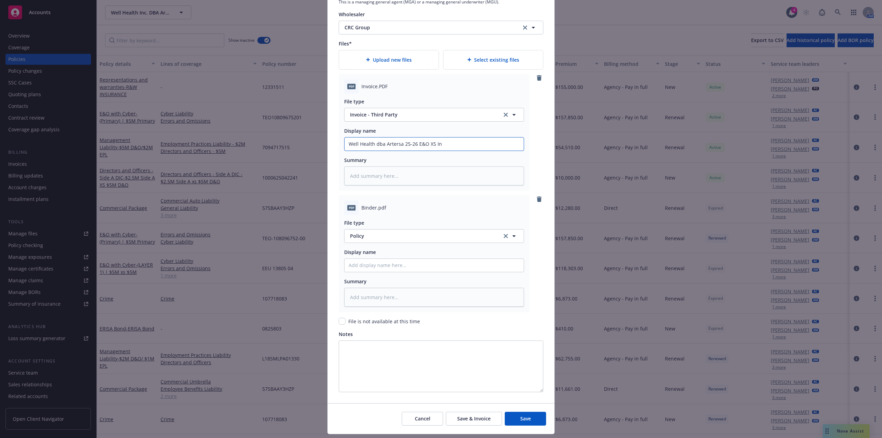
type textarea "x"
type input "Well Health dba Artersa 25-26 E&O XS Inv"
type textarea "x"
type input "Well Health dba Artersa 25-26 E&O XS Invo"
type textarea "x"
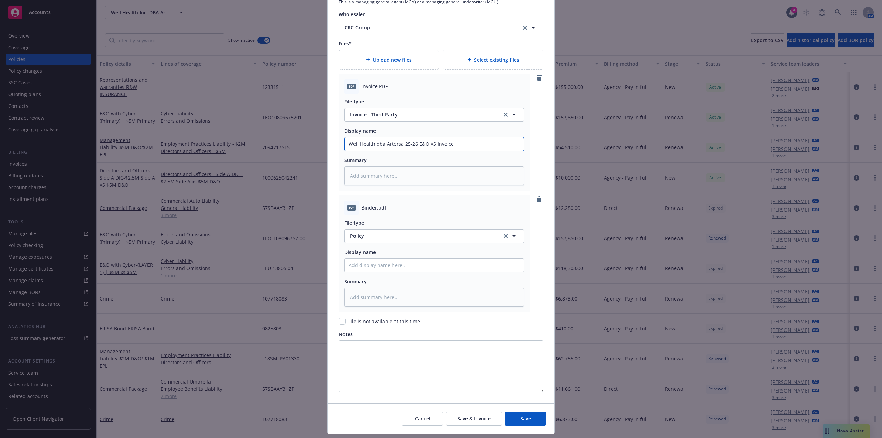
drag, startPoint x: 456, startPoint y: 143, endPoint x: 213, endPoint y: 153, distance: 243.4
click at [219, 153] on div "Create renewal policy with incumbent Policy number* EEU1380505 Policy number no…" at bounding box center [441, 219] width 882 height 438
click at [395, 144] on input "Well Health dba Artersa 25-26 E&O XS Invoice" at bounding box center [433, 143] width 179 height 13
drag, startPoint x: 467, startPoint y: 145, endPoint x: 175, endPoint y: 158, distance: 292.1
click at [175, 158] on div "Create renewal policy with incumbent Policy number* EEU1380505 Policy number no…" at bounding box center [441, 219] width 882 height 438
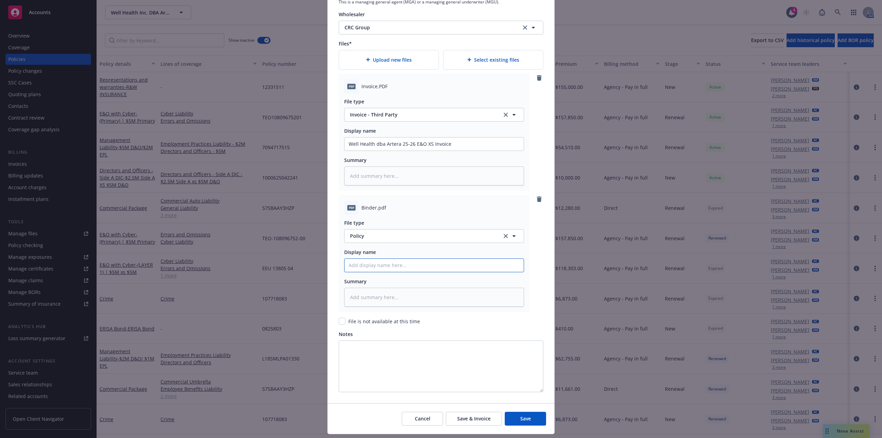
click at [381, 267] on input "Policy display name" at bounding box center [433, 265] width 179 height 13
paste input "Well Health dba Artera 25-26 E&O XS Invoice"
click at [437, 265] on input "Well Health dba Artera 25-26 E&O XS Invoice" at bounding box center [433, 265] width 179 height 13
click at [417, 232] on button "Policy" at bounding box center [434, 236] width 180 height 14
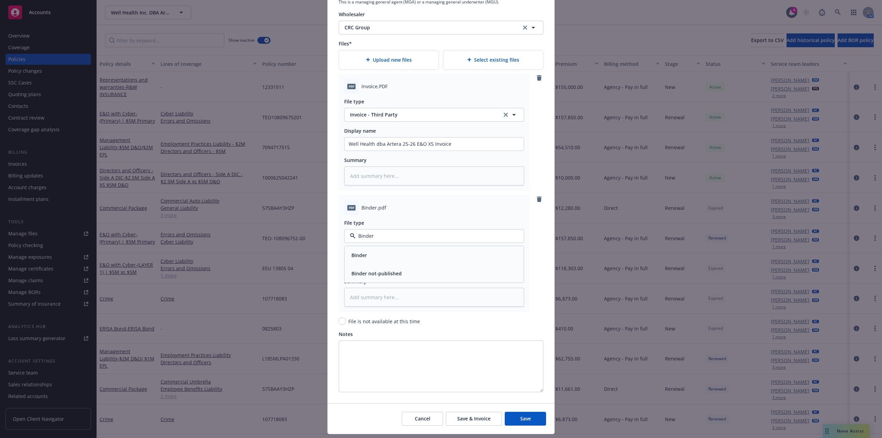
click at [407, 254] on div "Binder" at bounding box center [434, 255] width 171 height 10
click at [521, 416] on span "Save" at bounding box center [525, 418] width 11 height 7
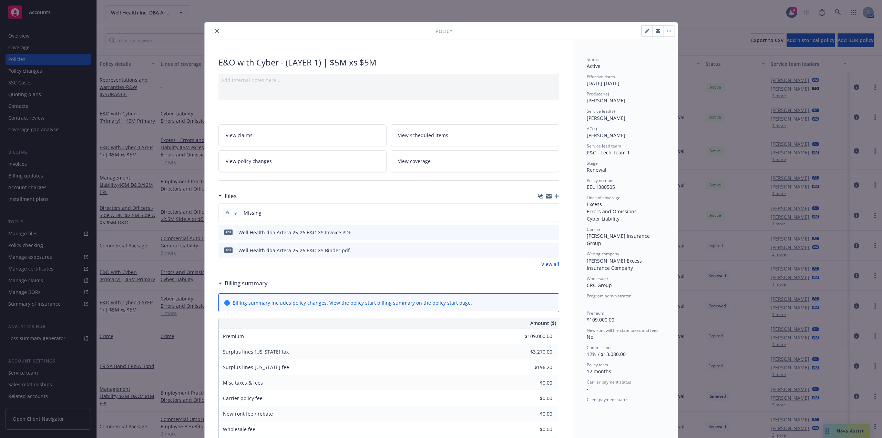
click at [215, 32] on icon "close" at bounding box center [217, 31] width 4 height 4
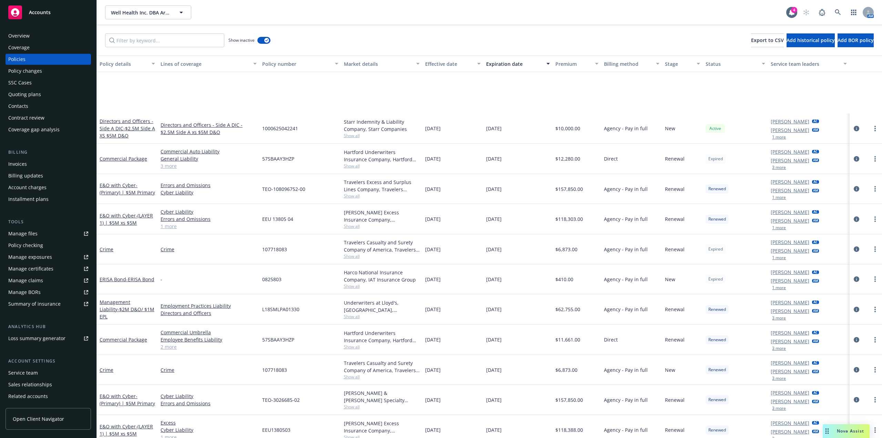
scroll to position [138, 0]
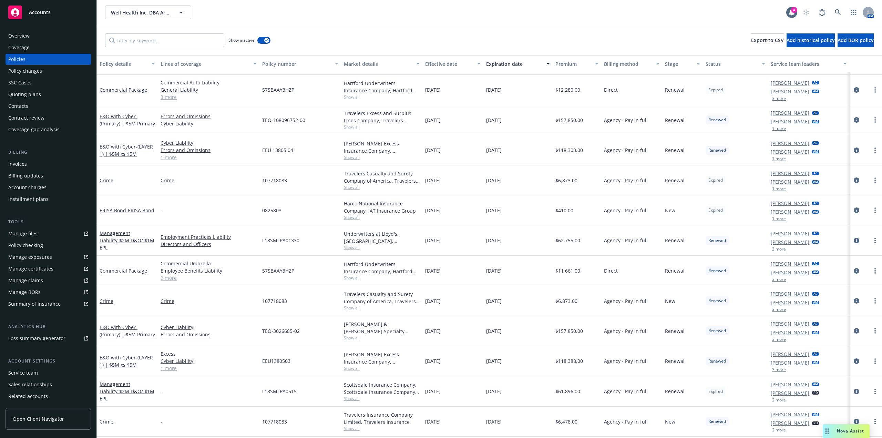
click at [80, 231] on link "Manage files" at bounding box center [48, 233] width 85 height 11
click at [872, 271] on link "more" at bounding box center [875, 271] width 8 height 8
click at [856, 295] on link "Renew with incumbent" at bounding box center [833, 298] width 81 height 14
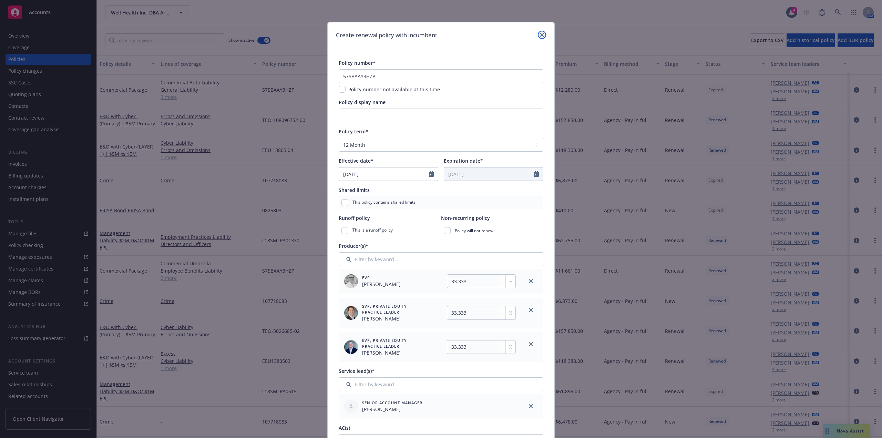
click at [542, 35] on link "close" at bounding box center [542, 35] width 8 height 8
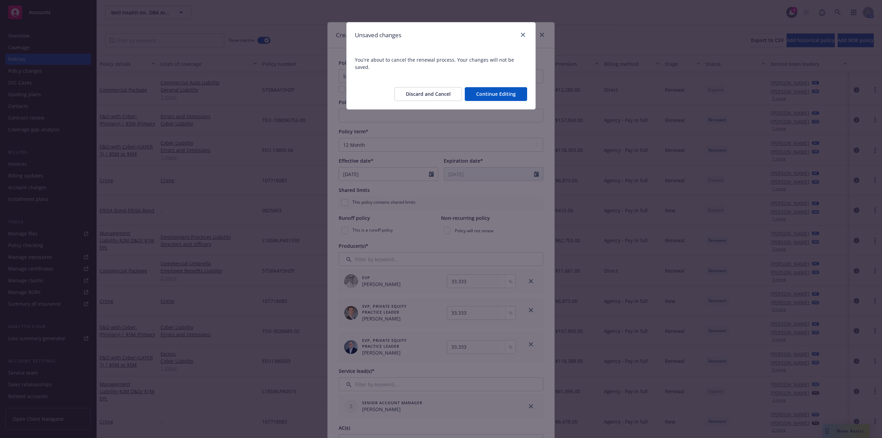
click at [439, 87] on button "Discard and Cancel" at bounding box center [428, 94] width 68 height 14
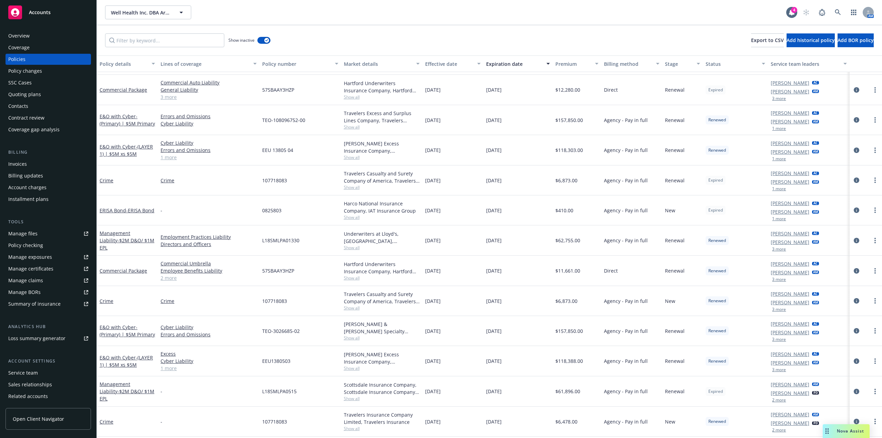
click at [40, 376] on div "Service team" at bounding box center [48, 372] width 80 height 11
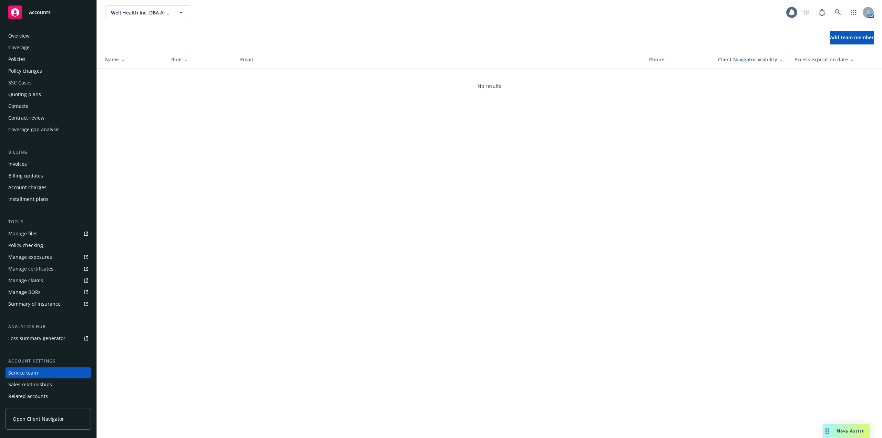
scroll to position [23, 0]
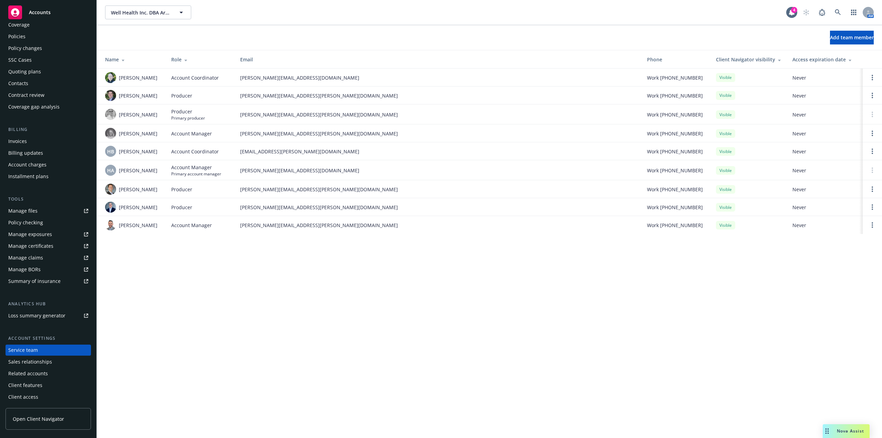
click at [35, 35] on div "Policies" at bounding box center [48, 36] width 80 height 11
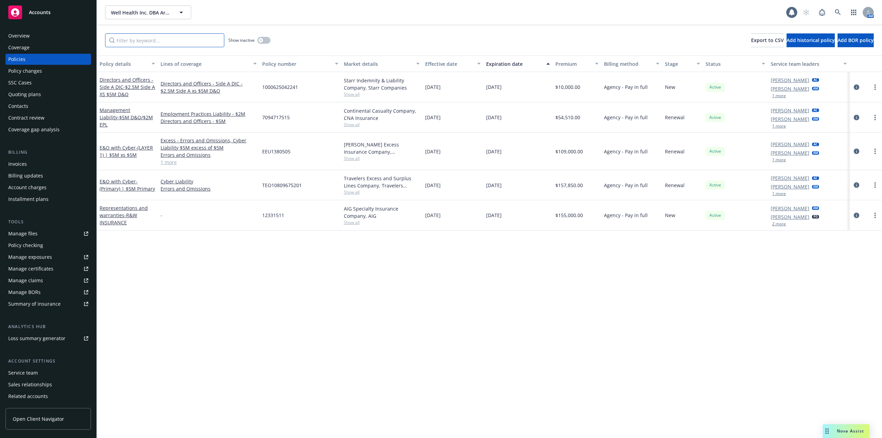
click at [171, 44] on input "Filter by keyword..." at bounding box center [164, 40] width 119 height 14
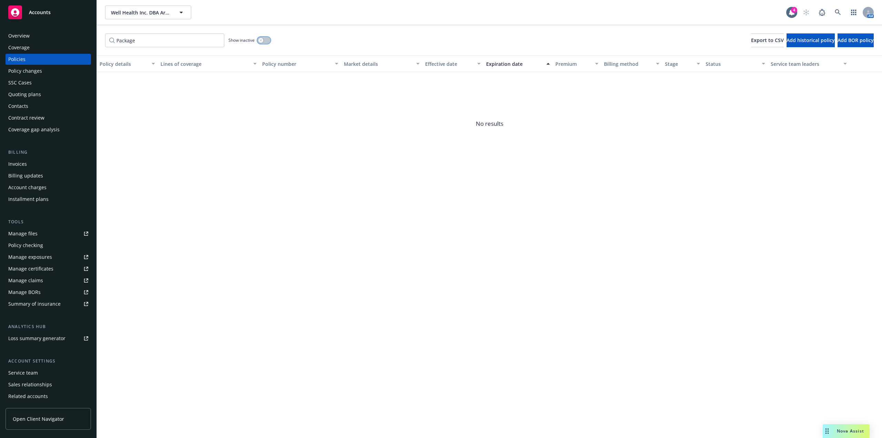
click at [269, 38] on button "button" at bounding box center [263, 40] width 13 height 7
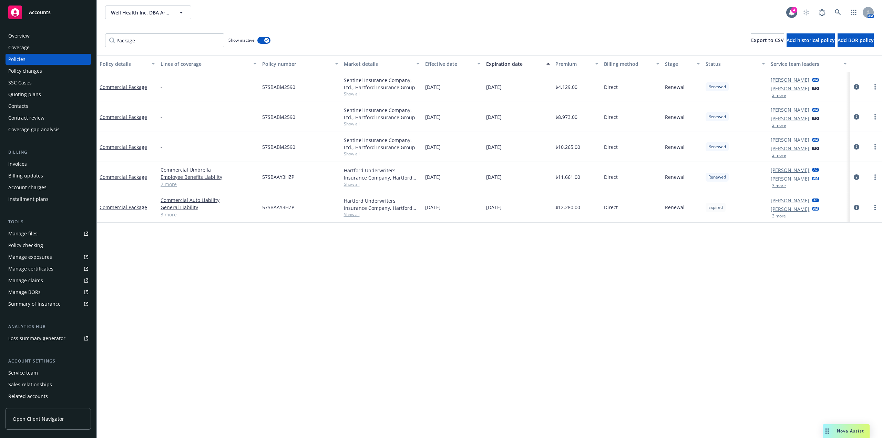
click at [505, 65] on div "Expiration date" at bounding box center [514, 63] width 56 height 7
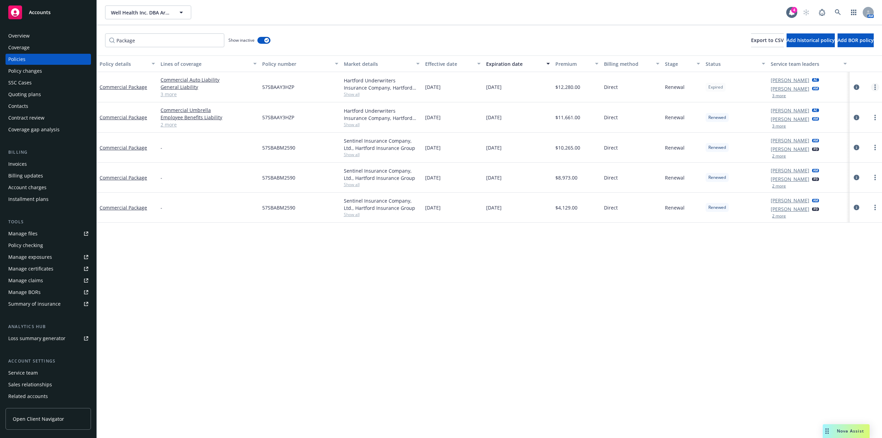
click at [873, 86] on link "more" at bounding box center [875, 87] width 8 height 8
click at [852, 116] on link "Renew with incumbent" at bounding box center [838, 115] width 81 height 14
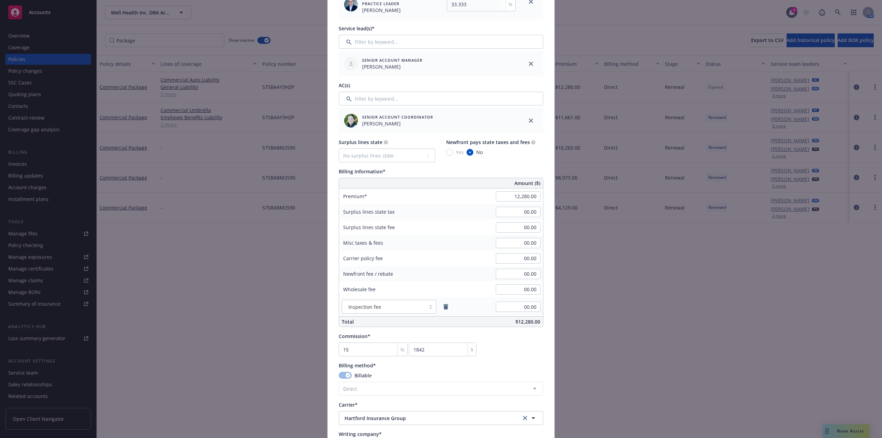
scroll to position [379, 0]
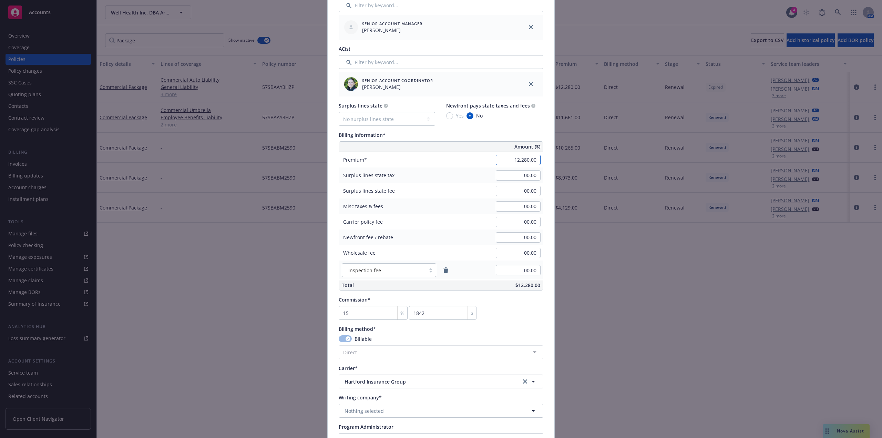
click at [515, 159] on input "12,280.00" at bounding box center [518, 160] width 45 height 10
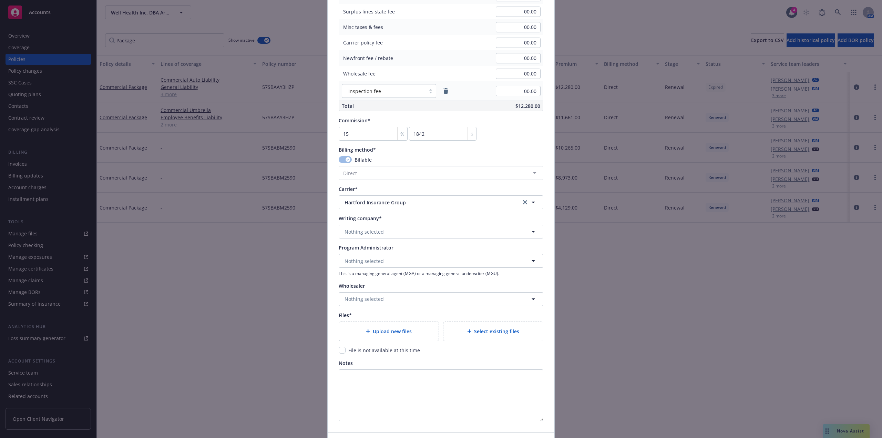
scroll to position [605, 0]
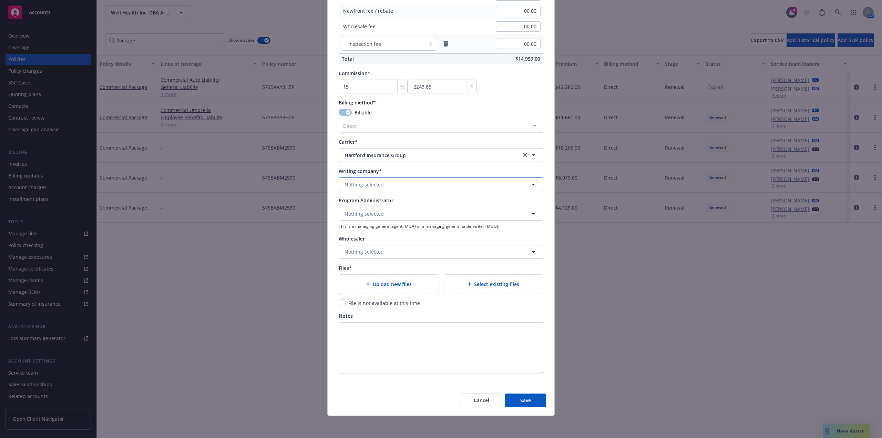
click at [413, 186] on button "Nothing selected" at bounding box center [441, 184] width 205 height 14
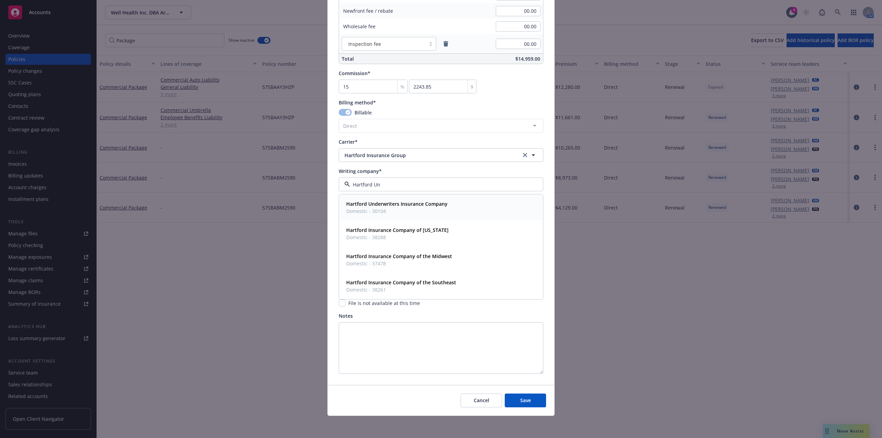
click at [433, 204] on strong "Hartford Underwriters Insurance Company" at bounding box center [396, 203] width 101 height 7
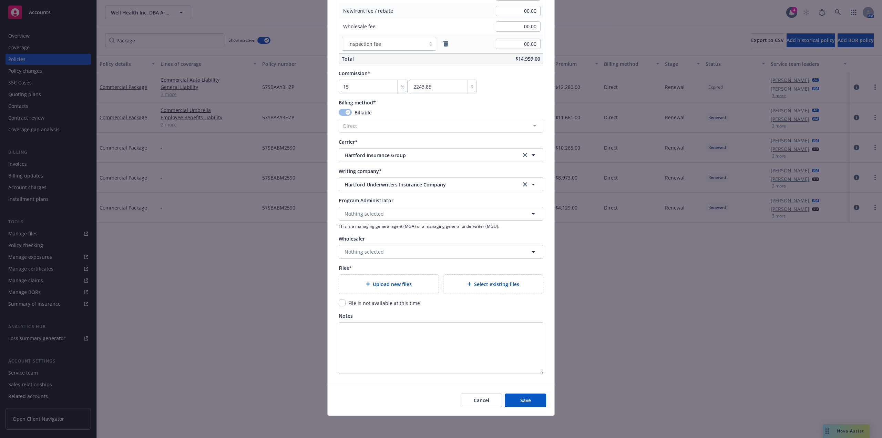
click at [478, 282] on span "Select existing files" at bounding box center [496, 283] width 45 height 7
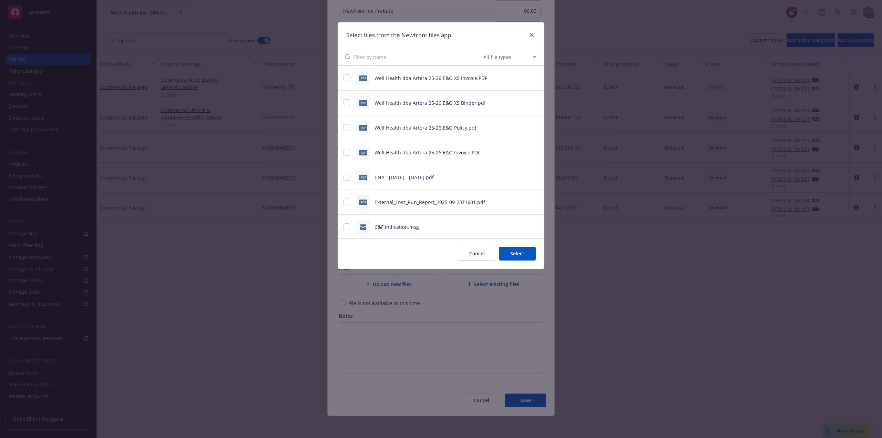
click at [375, 57] on input at bounding box center [417, 56] width 129 height 17
drag, startPoint x: 371, startPoint y: 59, endPoint x: 341, endPoint y: 58, distance: 30.0
click at [341, 58] on div "Policy All file types Agreements Allocations Annual Service Cycle - Financial s…" at bounding box center [441, 57] width 206 height 18
click at [504, 61] on select "All file types Agreements Allocations Annual Service Cycle - Financial snapshot…" at bounding box center [509, 57] width 55 height 14
click at [534, 35] on link "close" at bounding box center [531, 35] width 8 height 8
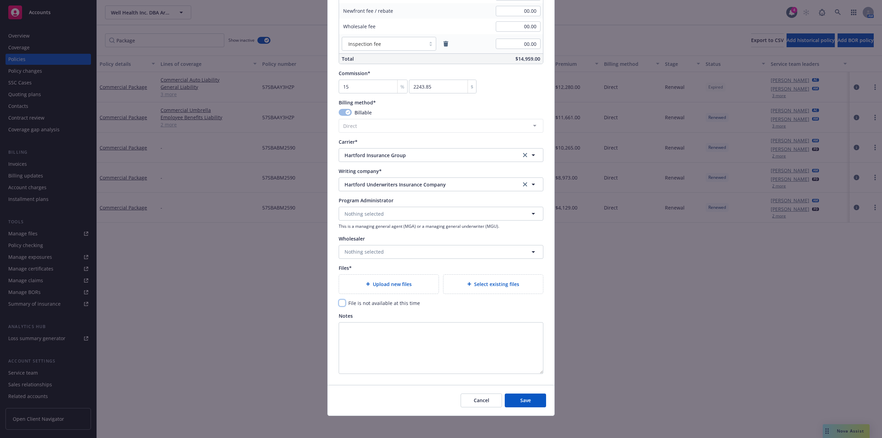
click at [340, 301] on input "checkbox" at bounding box center [342, 302] width 7 height 7
click at [527, 399] on span "Save" at bounding box center [525, 400] width 11 height 7
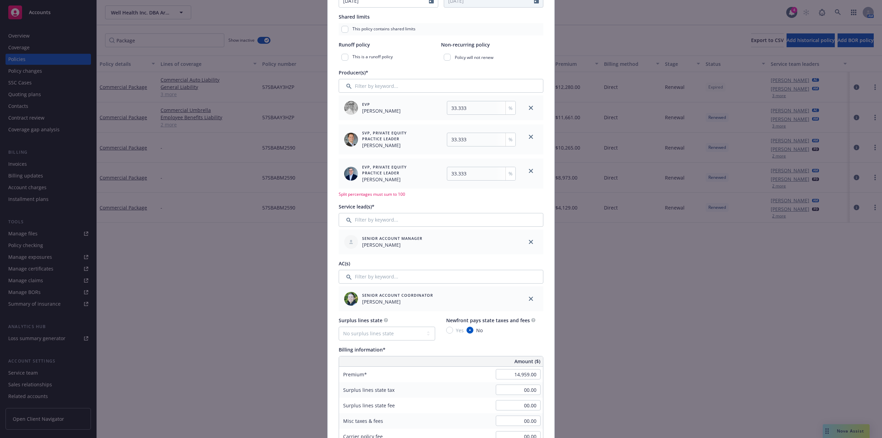
scroll to position [63, 0]
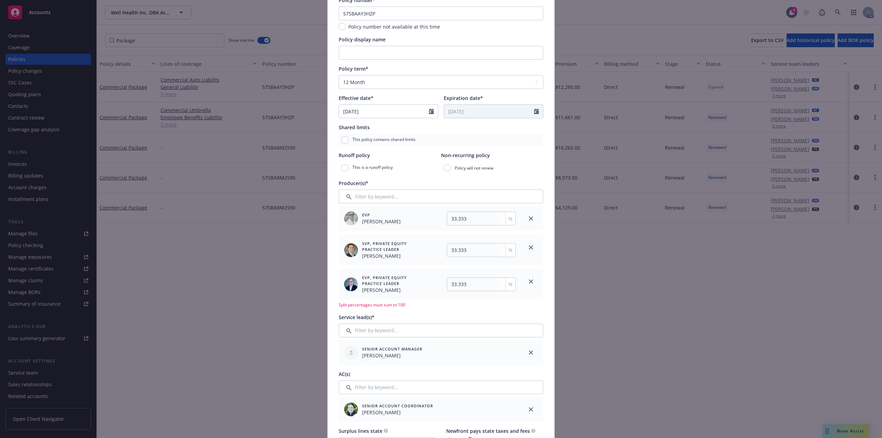
click at [530, 248] on icon "close" at bounding box center [531, 247] width 4 height 4
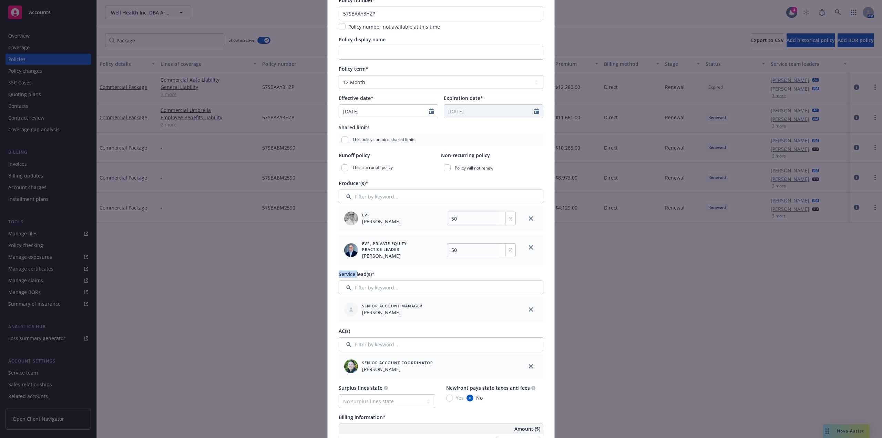
click at [530, 248] on icon "close" at bounding box center [531, 247] width 4 height 4
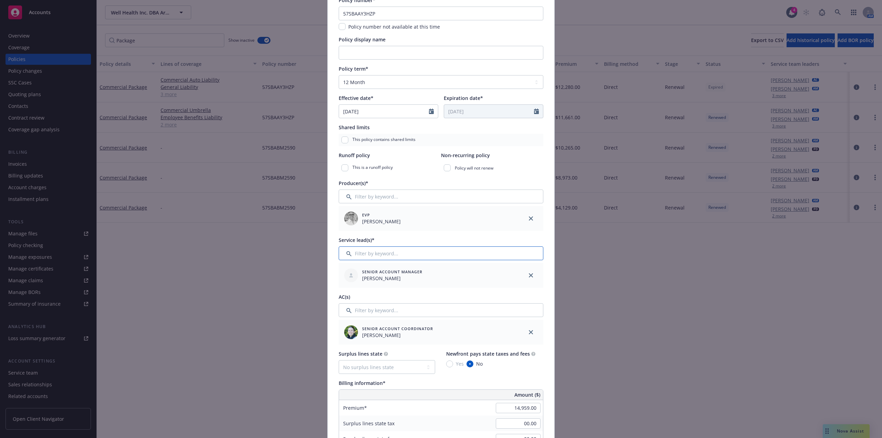
click at [429, 257] on input "Filter by keyword..." at bounding box center [441, 253] width 205 height 14
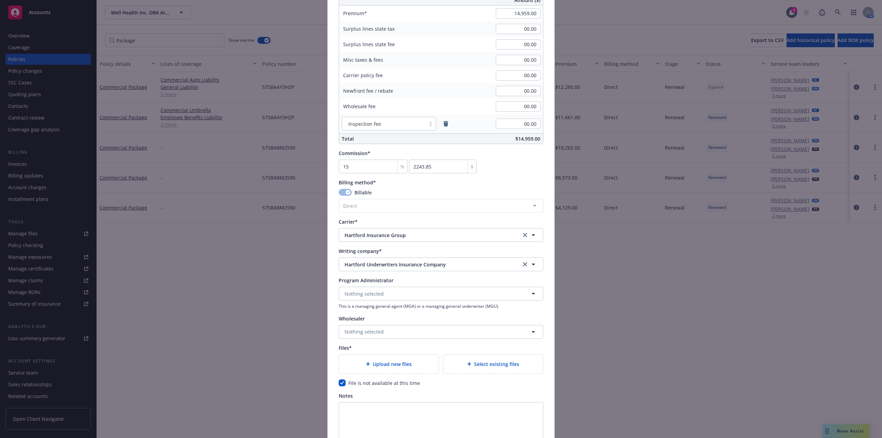
scroll to position [537, 0]
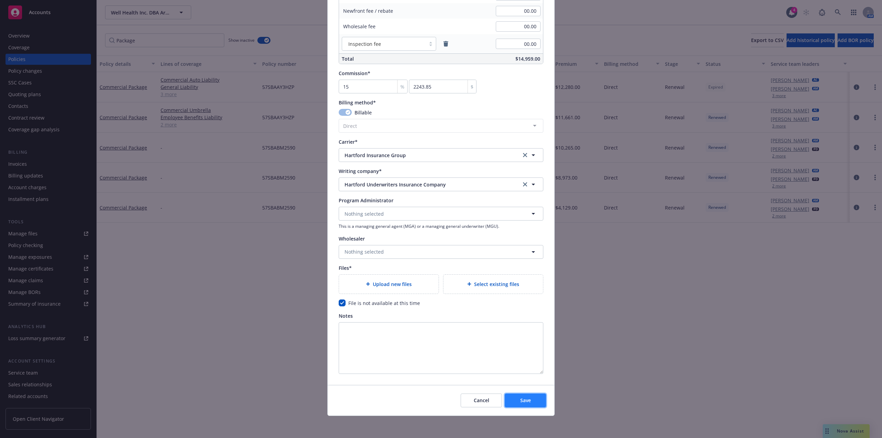
click at [522, 402] on span "Save" at bounding box center [525, 400] width 11 height 7
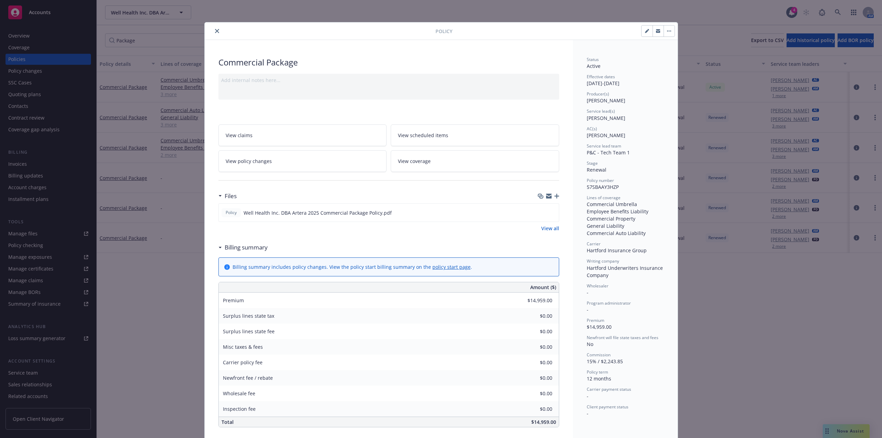
click at [220, 33] on div at bounding box center [321, 31] width 228 height 8
click at [217, 32] on button "close" at bounding box center [217, 31] width 8 height 8
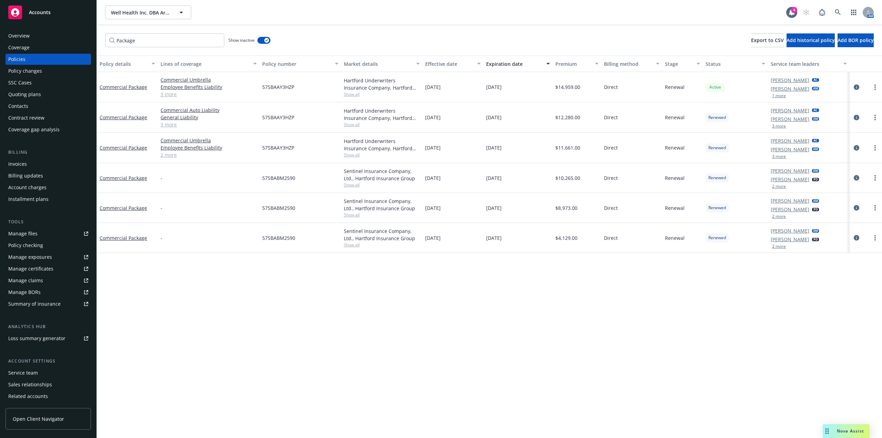
click at [166, 96] on link "3 more" at bounding box center [209, 94] width 96 height 7
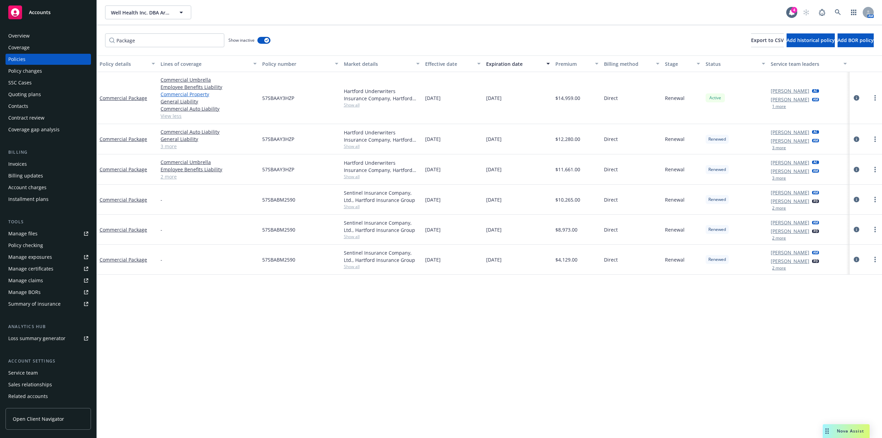
click at [197, 94] on link "Commercial Property" at bounding box center [209, 94] width 96 height 7
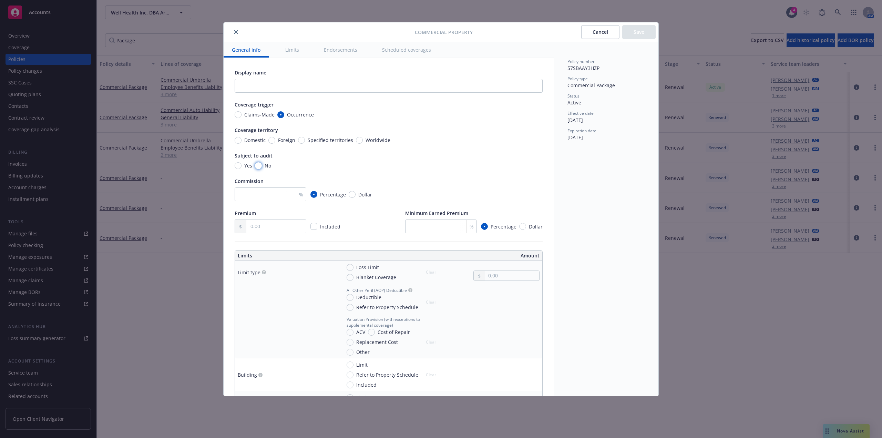
click at [256, 168] on input "No" at bounding box center [258, 165] width 7 height 7
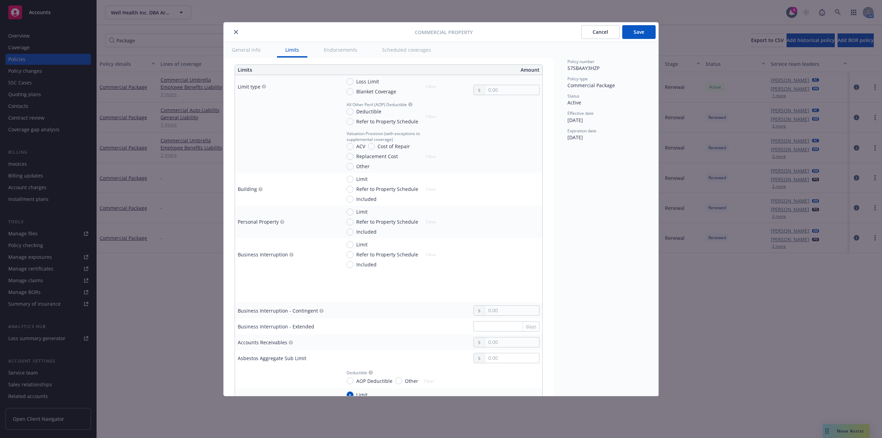
scroll to position [207, 0]
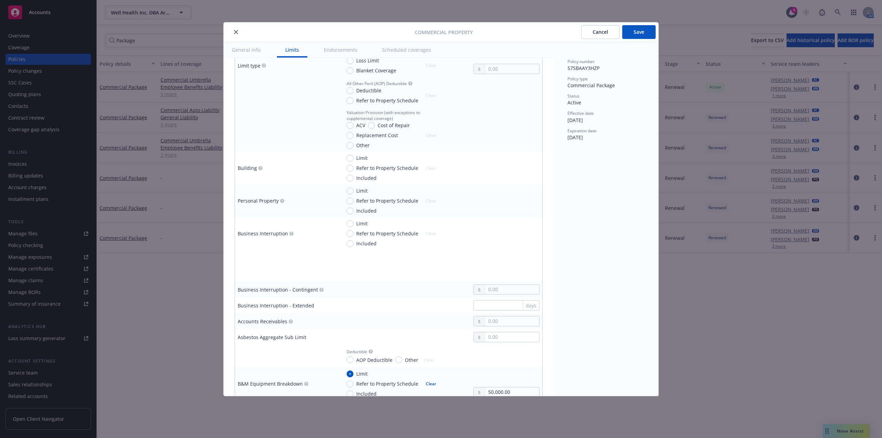
drag, startPoint x: 558, startPoint y: 268, endPoint x: 474, endPoint y: 253, distance: 85.3
click at [558, 268] on div "Policy number 57SBAAY3HZP Policy type Commercial Package Status Active Effectiv…" at bounding box center [606, 219] width 105 height 354
click at [348, 191] on input "Limit" at bounding box center [350, 190] width 7 height 7
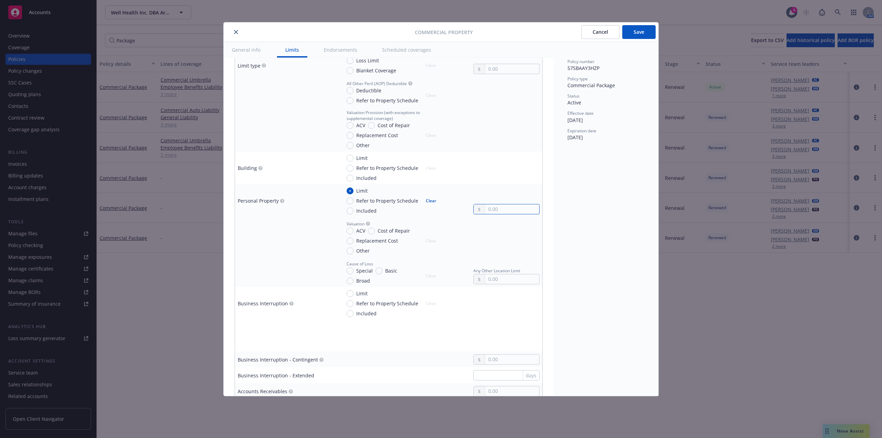
click at [497, 206] on input "text" at bounding box center [512, 209] width 54 height 10
click at [349, 240] on input "Replacement Cost" at bounding box center [350, 240] width 7 height 7
click at [353, 271] on input "Special" at bounding box center [350, 270] width 7 height 7
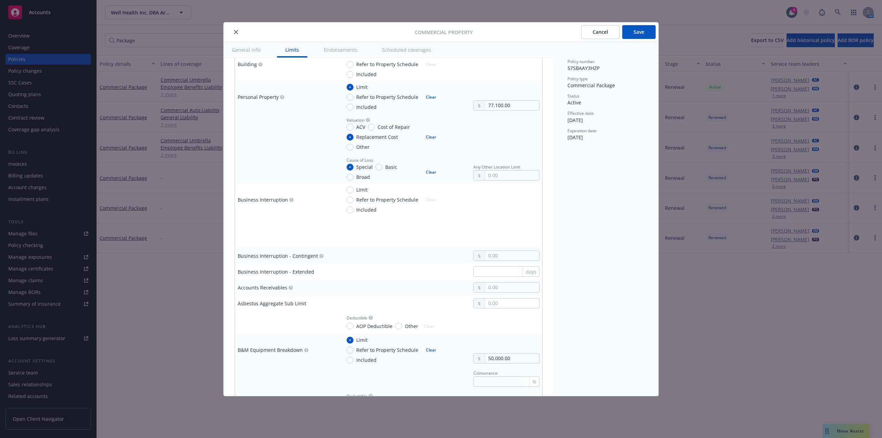
scroll to position [310, 0]
click at [350, 190] on input "Limit" at bounding box center [350, 190] width 7 height 7
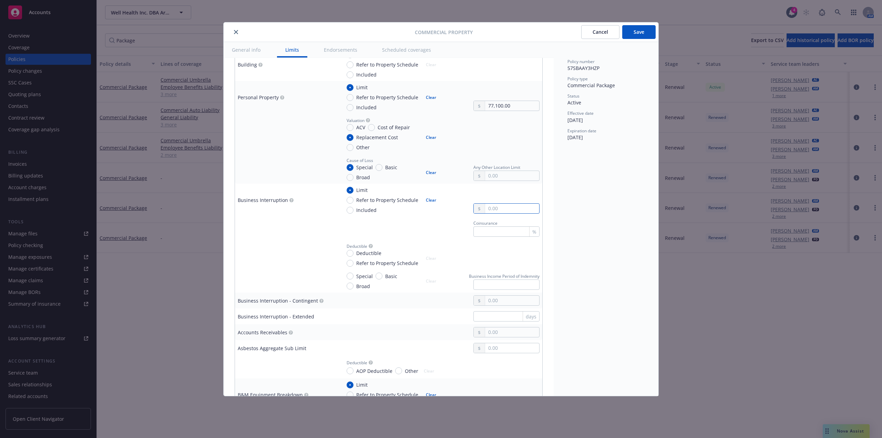
click at [497, 208] on input "text" at bounding box center [512, 209] width 54 height 10
click at [512, 234] on button "$1,000,000.00" at bounding box center [504, 238] width 59 height 13
click at [489, 284] on input "text" at bounding box center [506, 284] width 66 height 10
click at [350, 274] on input "Special" at bounding box center [350, 275] width 7 height 7
click at [432, 281] on button "Clear" at bounding box center [431, 281] width 19 height 10
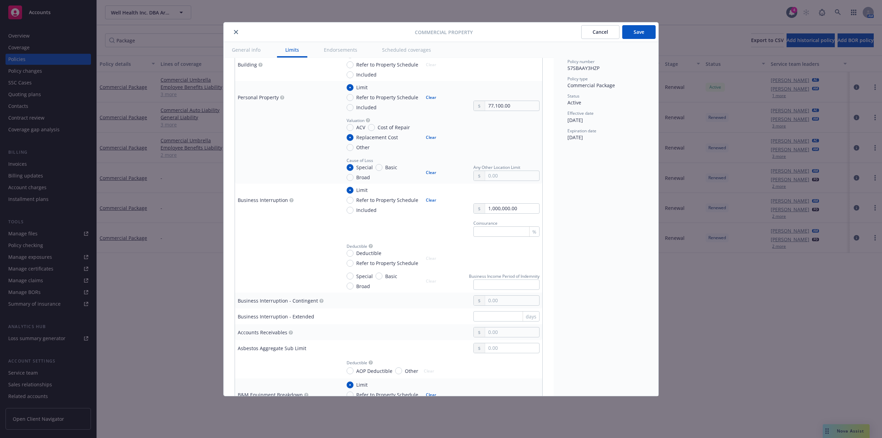
click at [641, 33] on button "Save" at bounding box center [638, 32] width 33 height 14
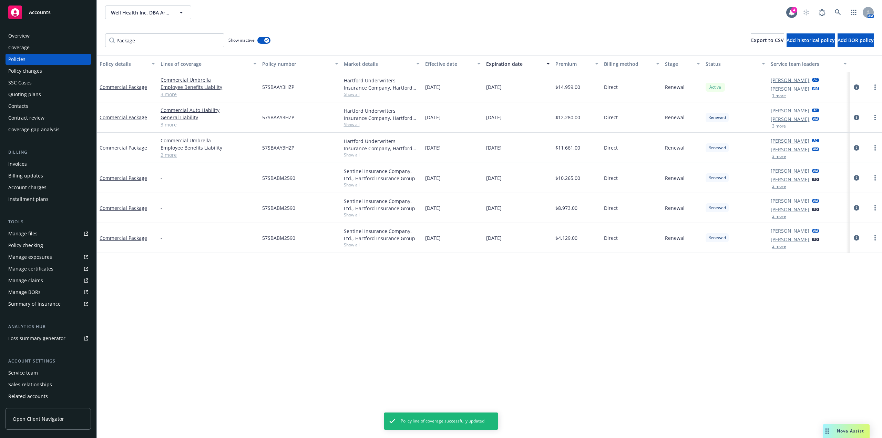
drag, startPoint x: 161, startPoint y: 87, endPoint x: 165, endPoint y: 91, distance: 5.8
click at [165, 91] on link "3 more" at bounding box center [209, 94] width 96 height 7
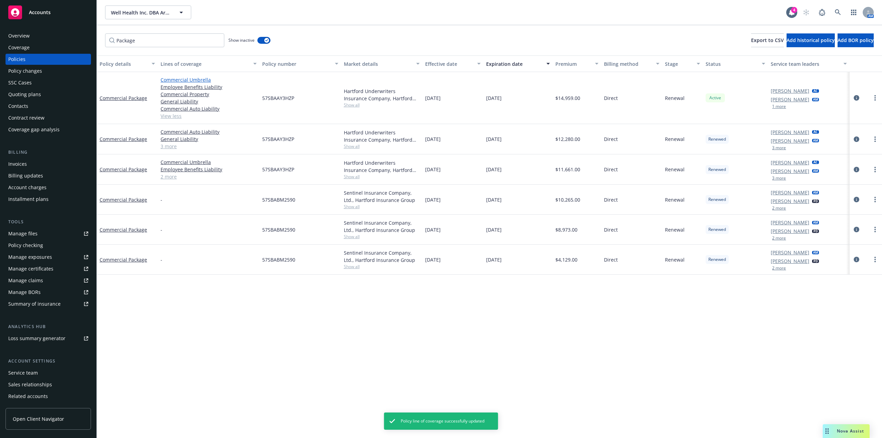
click at [191, 76] on link "Commercial Umbrella" at bounding box center [209, 79] width 96 height 7
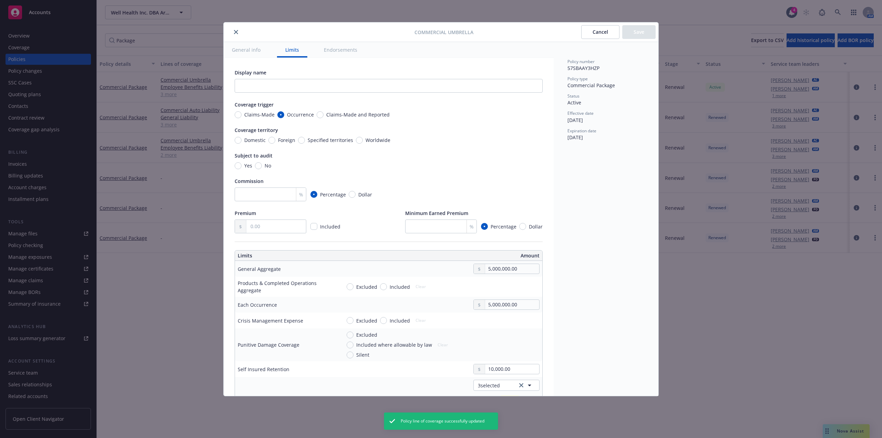
scroll to position [138, 0]
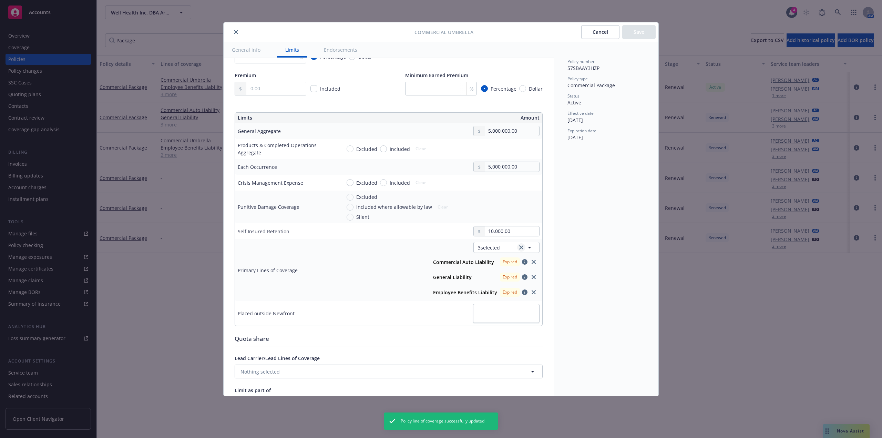
click at [519, 249] on icon "clear selection" at bounding box center [521, 247] width 4 height 4
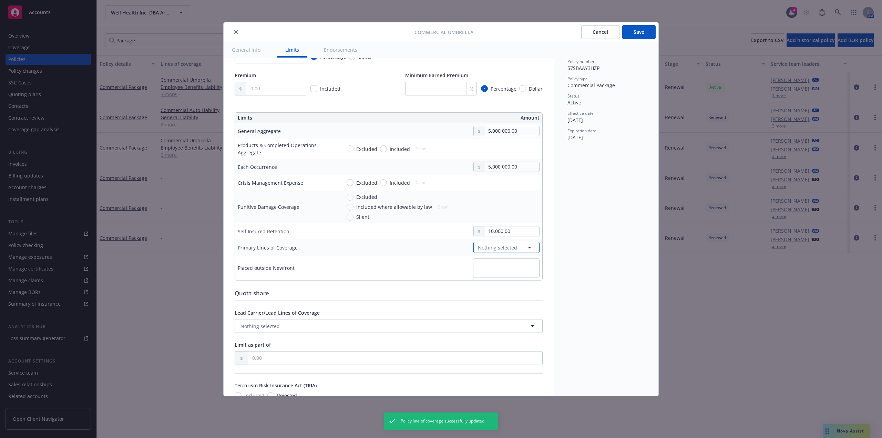
click at [499, 249] on span "Nothing selected" at bounding box center [497, 247] width 39 height 7
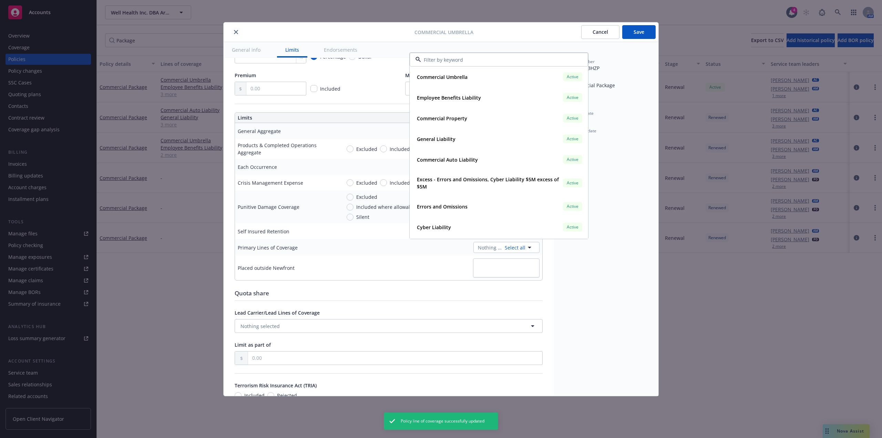
click at [608, 71] on div "Policy number 57SBAAY3HZP" at bounding box center [605, 65] width 77 height 13
click at [592, 70] on span "57SBAAY3HZP" at bounding box center [583, 68] width 32 height 7
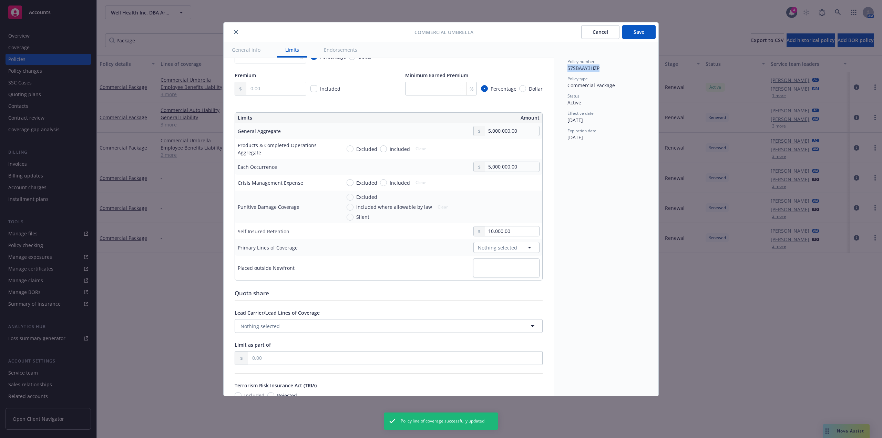
click at [592, 70] on span "57SBAAY3HZP" at bounding box center [583, 68] width 32 height 7
copy span "57SBAAY3HZP"
click at [508, 248] on span "Nothing selected" at bounding box center [497, 247] width 39 height 7
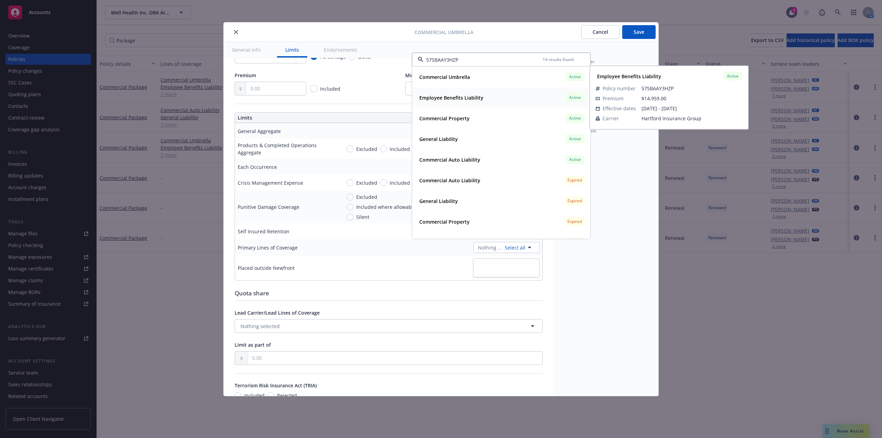
click at [503, 100] on div "Employee Benefits Liability Active" at bounding box center [500, 98] width 169 height 12
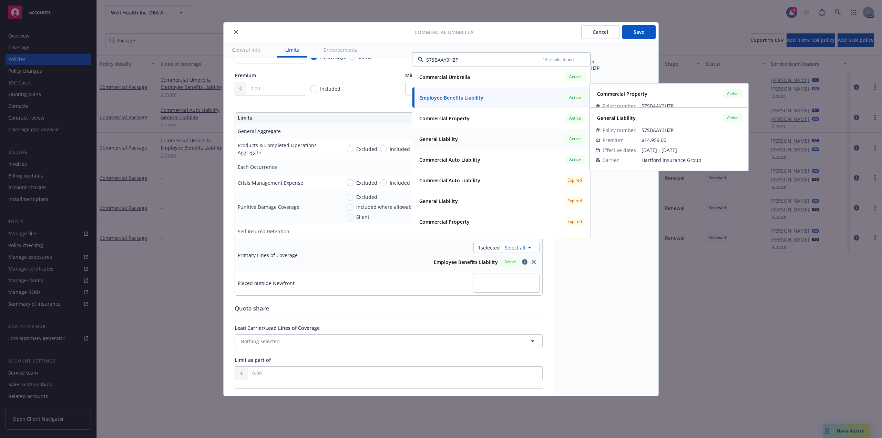
click at [462, 139] on div "General Liability Active" at bounding box center [500, 139] width 169 height 12
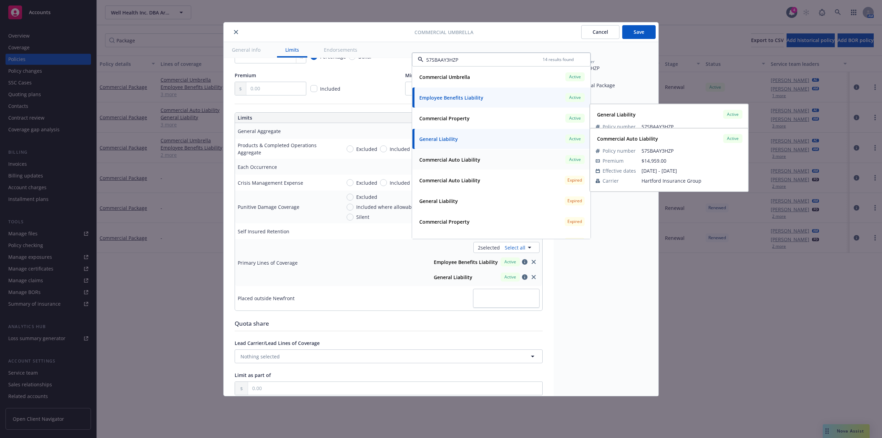
click at [472, 159] on strong "Commercial Auto Liability" at bounding box center [449, 159] width 61 height 7
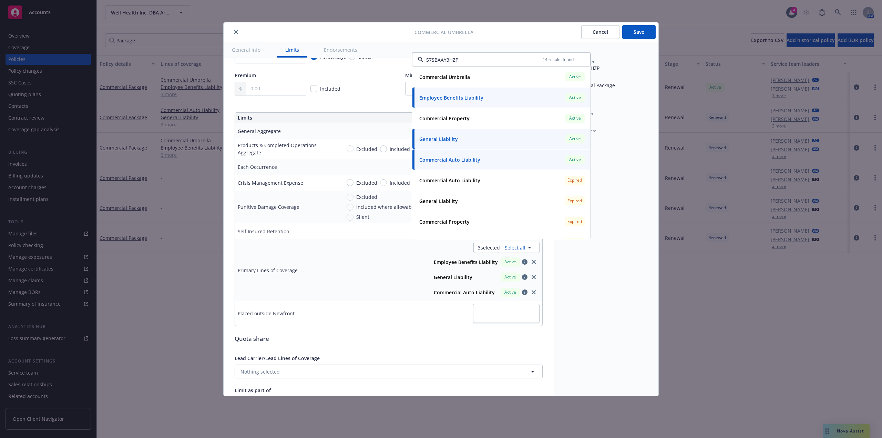
click at [633, 281] on div "Policy number 57SBAAY3HZP Policy type Commercial Package Status Active Effectiv…" at bounding box center [606, 219] width 105 height 354
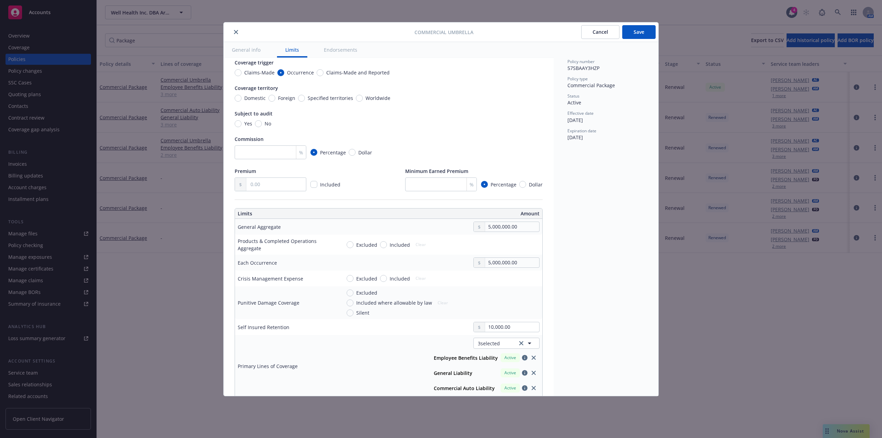
scroll to position [34, 0]
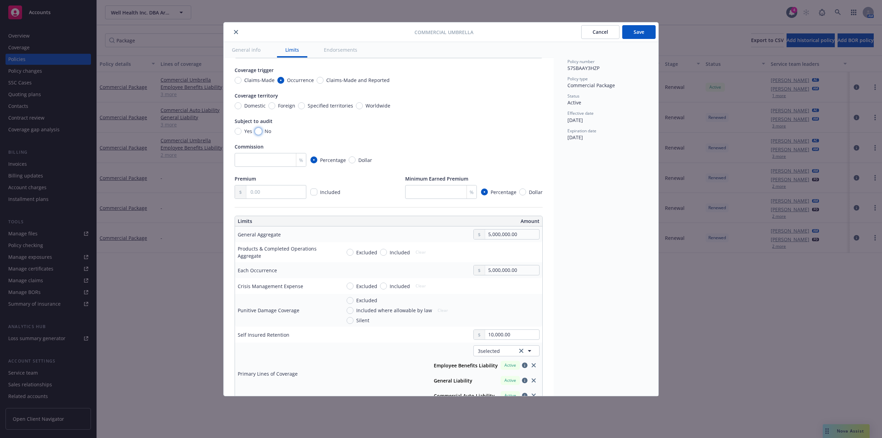
click at [257, 131] on input "No" at bounding box center [258, 131] width 7 height 7
click at [641, 33] on button "Save" at bounding box center [638, 32] width 33 height 14
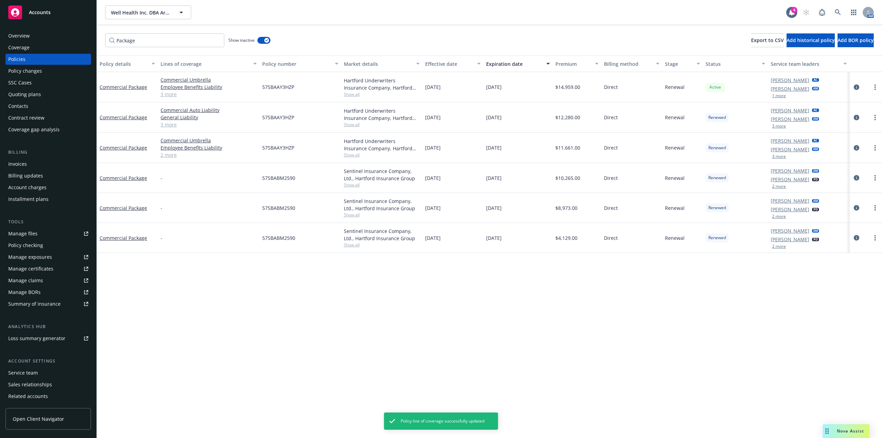
click at [171, 127] on link "3 more" at bounding box center [209, 124] width 96 height 7
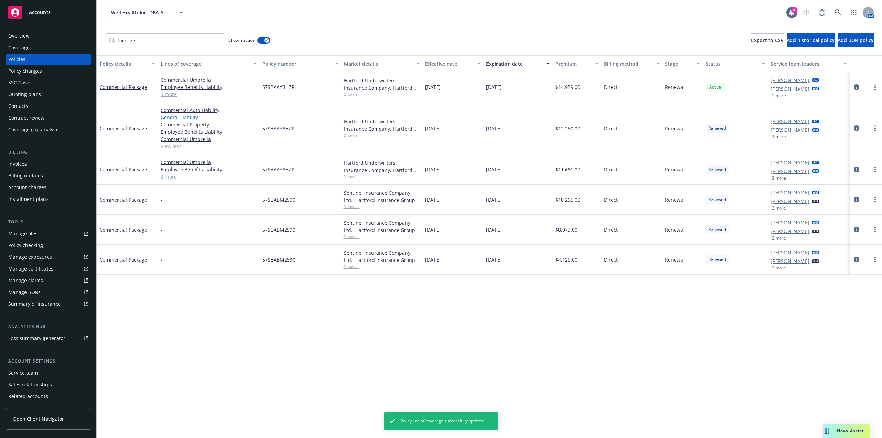
click at [181, 119] on link "General Liability" at bounding box center [209, 117] width 96 height 7
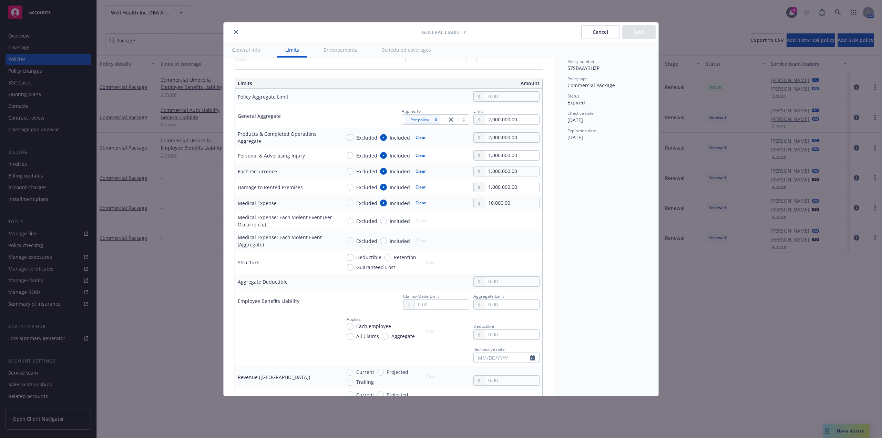
scroll to position [207, 0]
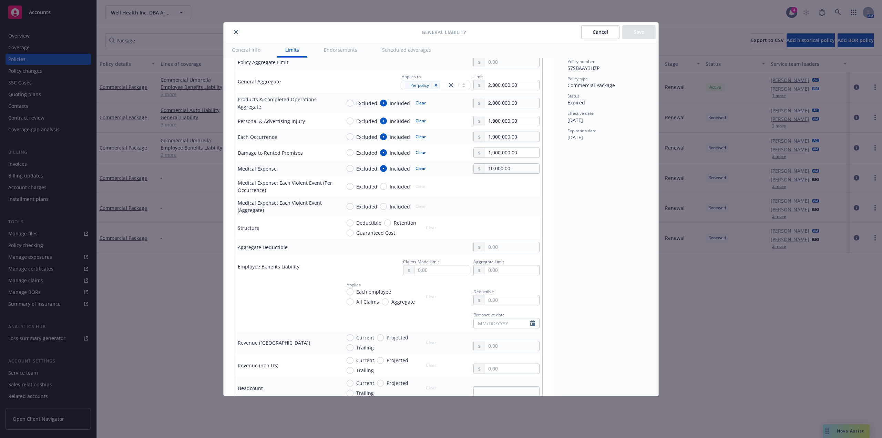
drag, startPoint x: 239, startPoint y: 31, endPoint x: 220, endPoint y: 63, distance: 38.2
click at [239, 31] on button "close" at bounding box center [236, 32] width 8 height 8
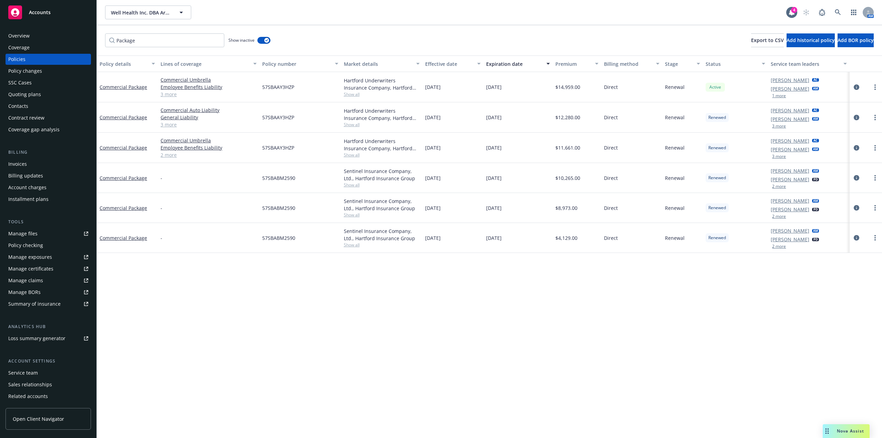
click at [173, 94] on link "3 more" at bounding box center [209, 94] width 96 height 7
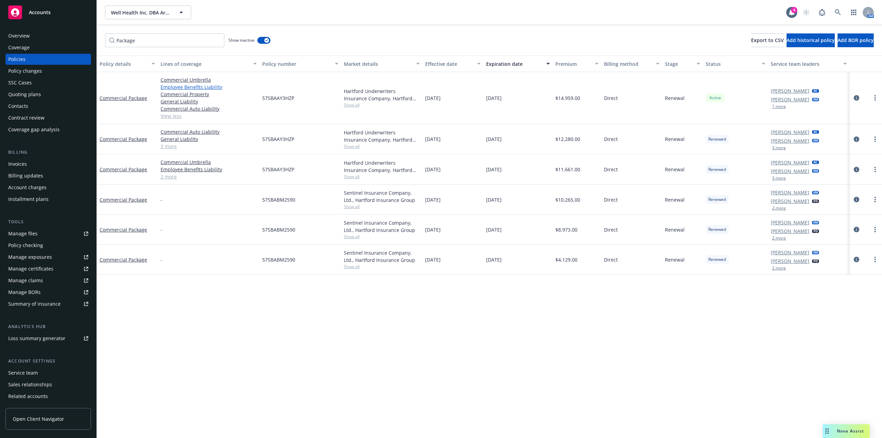
click at [193, 87] on link "Employee Benefits Liability" at bounding box center [209, 86] width 96 height 7
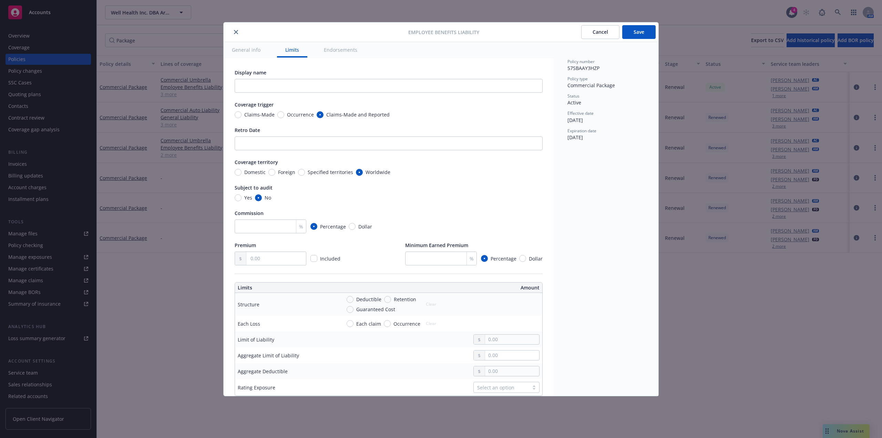
click at [501, 341] on div at bounding box center [506, 339] width 66 height 10
click at [502, 344] on input "text" at bounding box center [512, 339] width 54 height 10
click at [506, 359] on input "text" at bounding box center [512, 355] width 54 height 10
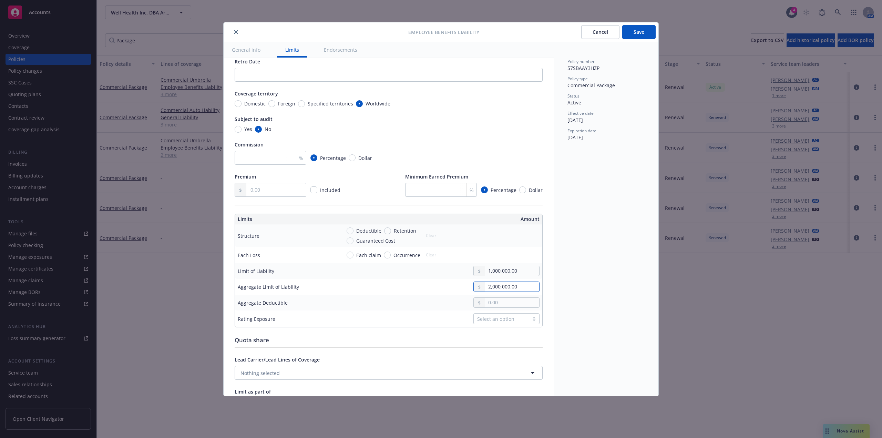
scroll to position [69, 0]
click at [316, 190] on input "checkbox" at bounding box center [313, 189] width 7 height 7
click at [314, 190] on input "checkbox" at bounding box center [313, 189] width 7 height 7
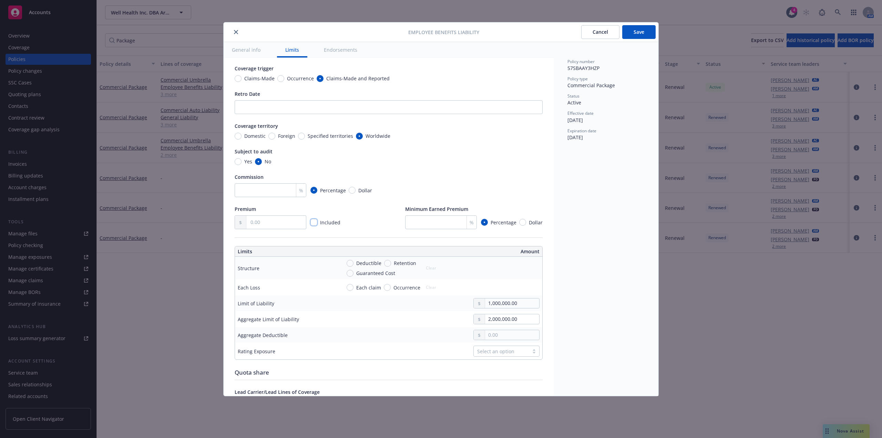
scroll to position [0, 0]
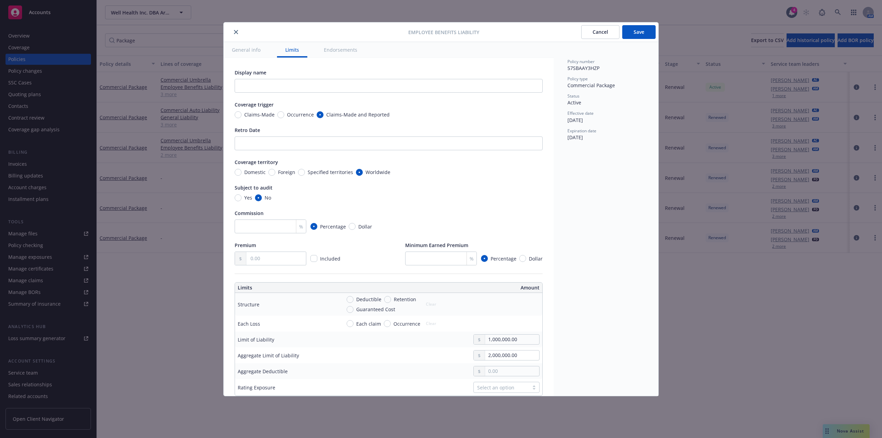
click at [636, 30] on button "Save" at bounding box center [638, 32] width 33 height 14
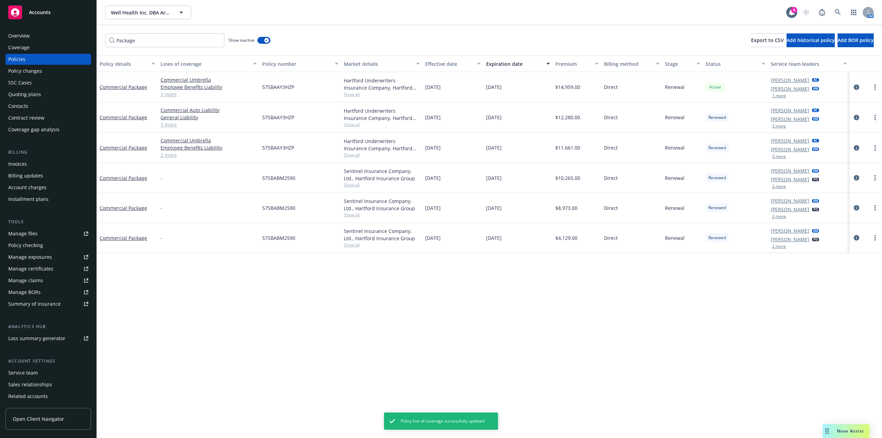
click at [24, 59] on div "Policies" at bounding box center [16, 59] width 17 height 11
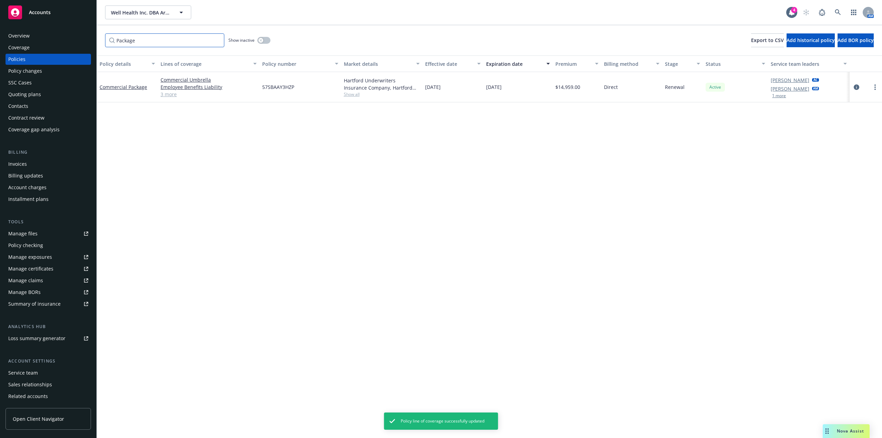
click at [216, 40] on input "Package" at bounding box center [164, 40] width 119 height 14
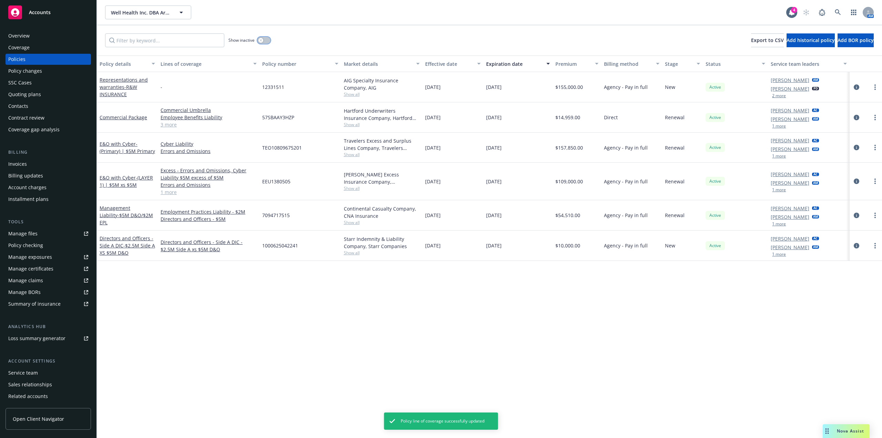
click at [264, 43] on button "button" at bounding box center [263, 40] width 13 height 7
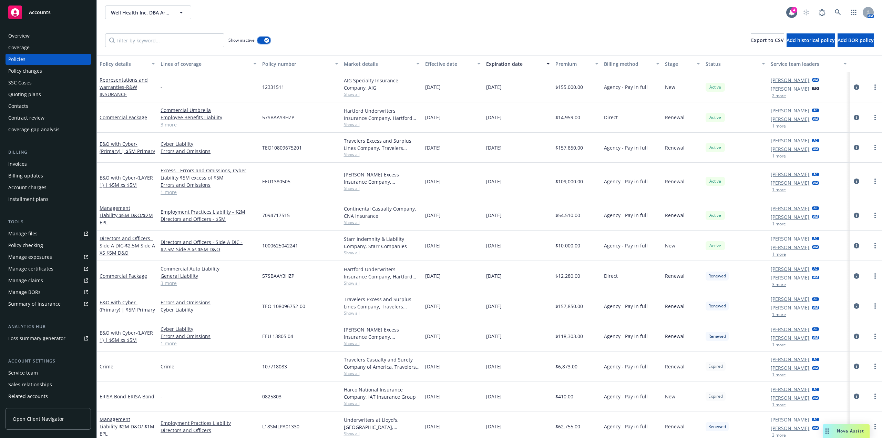
drag, startPoint x: 261, startPoint y: 38, endPoint x: 276, endPoint y: 40, distance: 14.3
click at [261, 39] on button "button" at bounding box center [263, 40] width 13 height 7
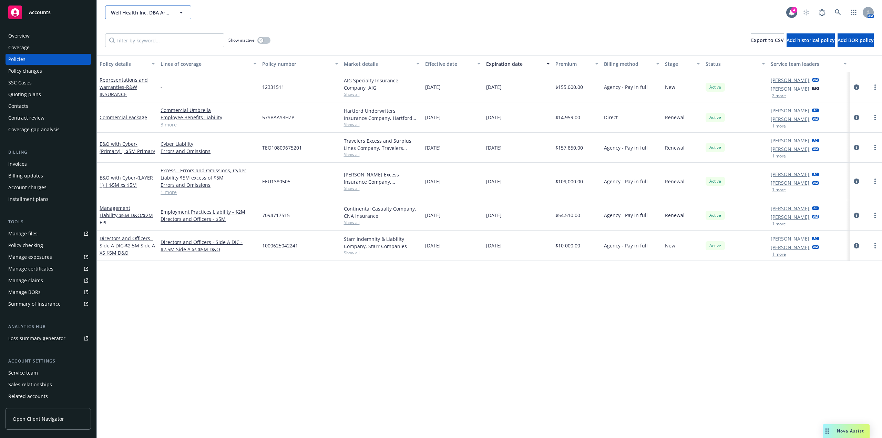
click at [160, 11] on span "Well Health Inc. DBA Artera" at bounding box center [141, 12] width 60 height 7
click at [151, 35] on div "Faire Wholesale, Inc." at bounding box center [136, 32] width 52 height 10
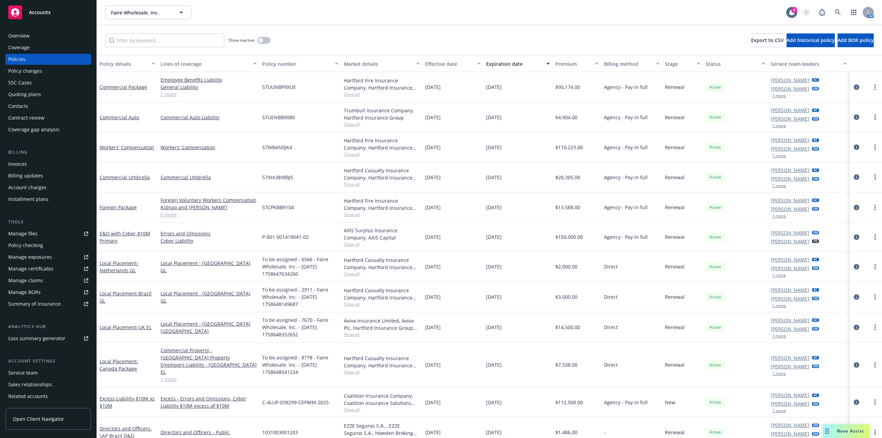
click at [39, 93] on div "Quoting plans" at bounding box center [24, 94] width 33 height 11
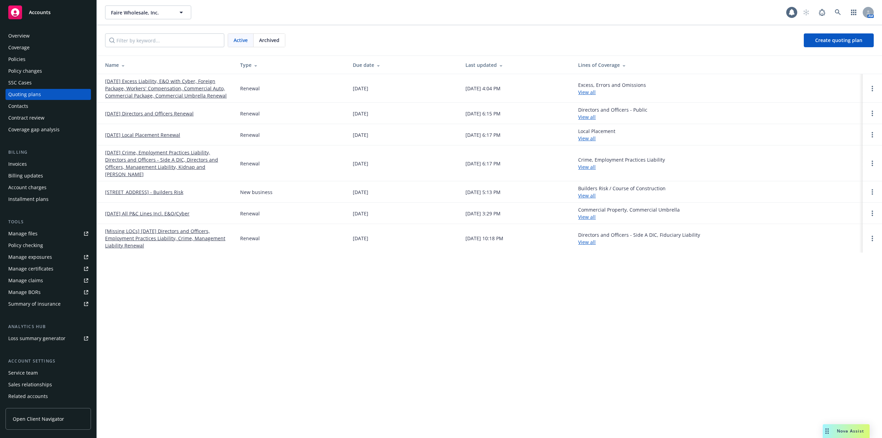
click at [33, 67] on div "Policy changes" at bounding box center [25, 70] width 34 height 11
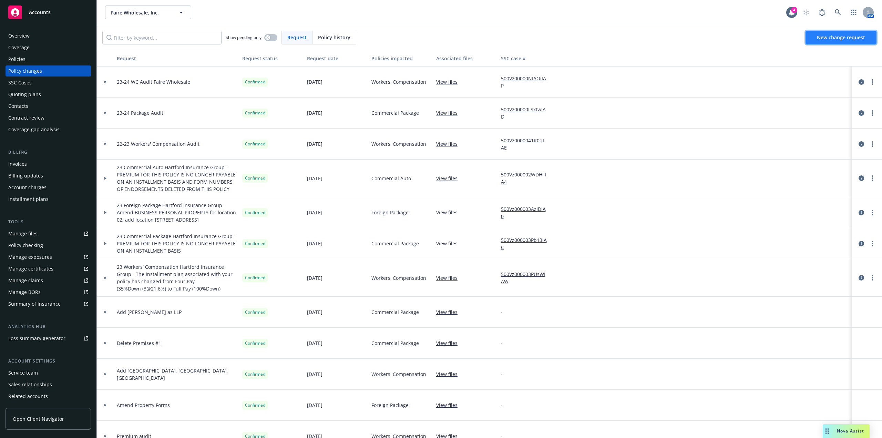
click at [836, 37] on span "New change request" at bounding box center [841, 37] width 48 height 7
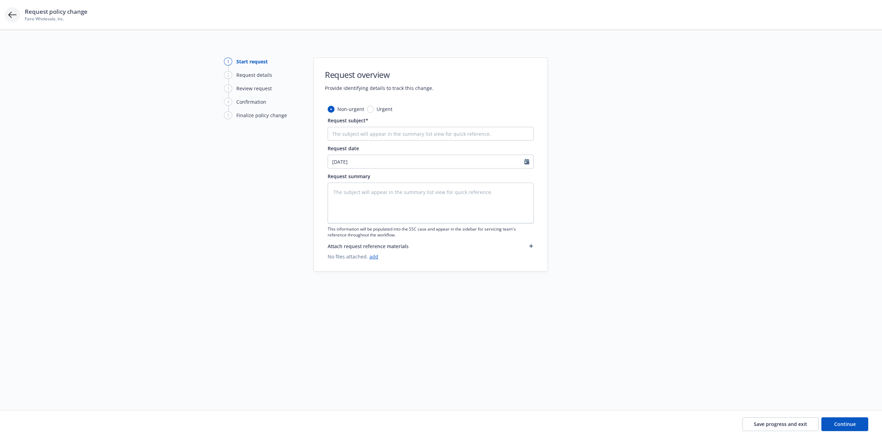
click at [11, 16] on icon at bounding box center [12, 15] width 8 height 8
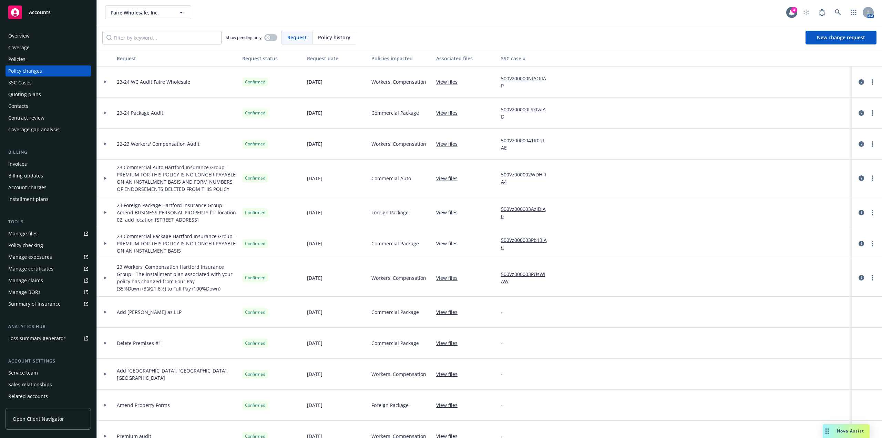
click at [25, 59] on div "Policies" at bounding box center [48, 59] width 80 height 11
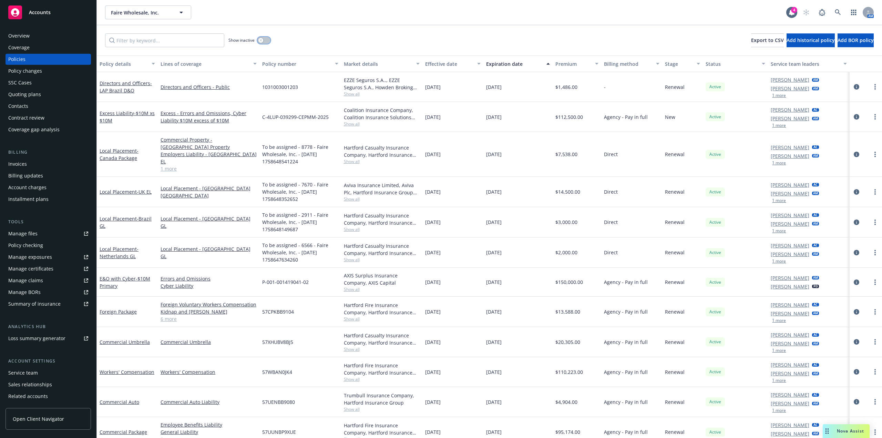
click at [266, 41] on button "button" at bounding box center [263, 40] width 13 height 7
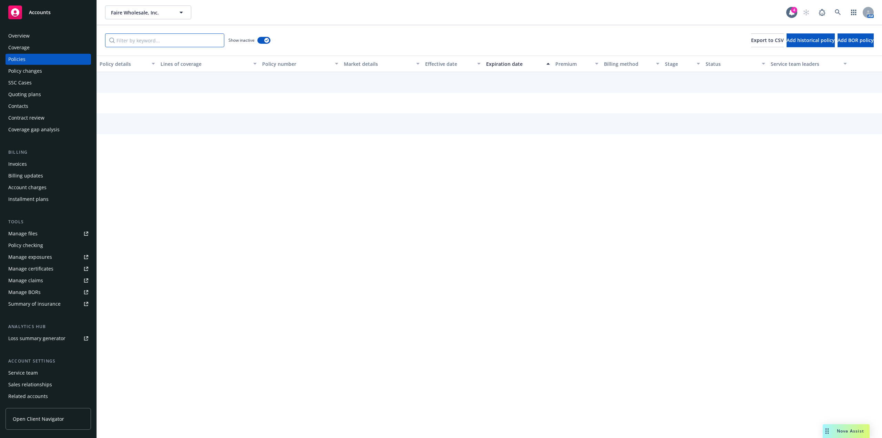
click at [201, 39] on input "Filter by keyword..." at bounding box center [164, 40] width 119 height 14
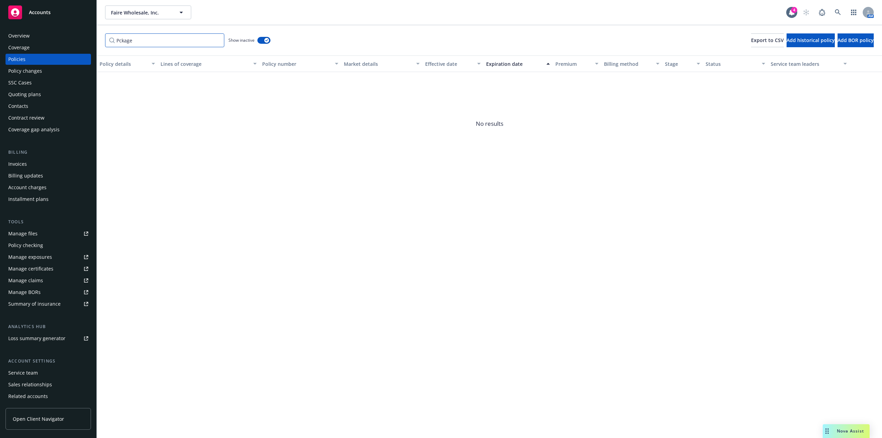
drag, startPoint x: 133, startPoint y: 42, endPoint x: 80, endPoint y: 37, distance: 53.7
click at [77, 38] on div "Accounts Overview Coverage Policies Policy changes SSC Cases Quoting plans Cont…" at bounding box center [441, 219] width 882 height 438
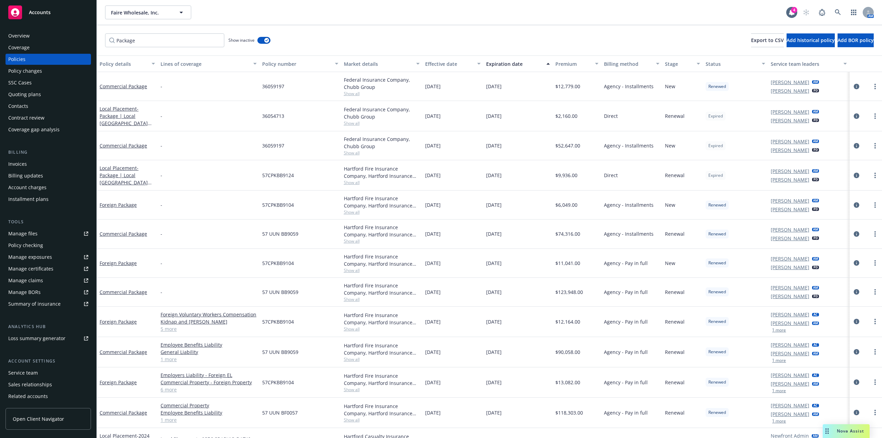
click at [504, 60] on div "Expiration date" at bounding box center [514, 63] width 56 height 7
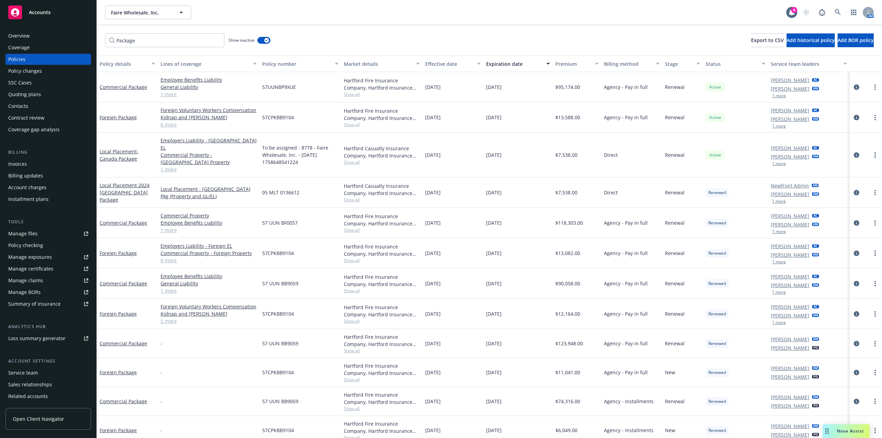
click at [129, 212] on div "Commercial Package" at bounding box center [127, 223] width 61 height 30
click at [129, 219] on link "Commercial Package" at bounding box center [124, 222] width 48 height 7
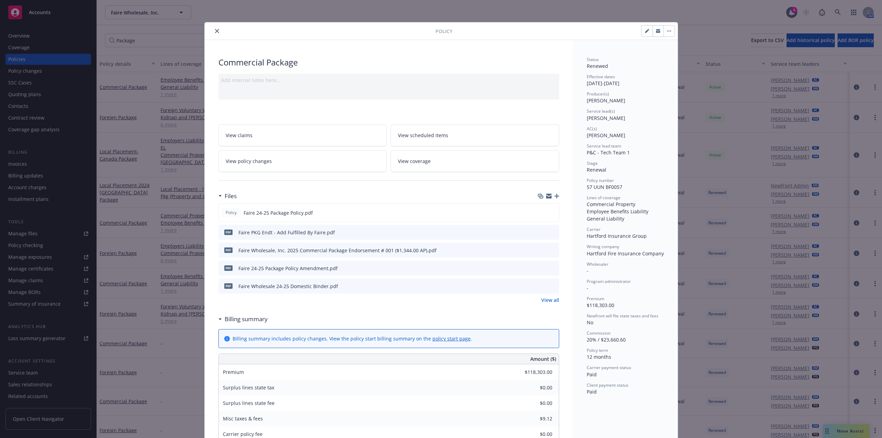
click at [551, 251] on icon "preview file" at bounding box center [552, 249] width 6 height 5
click at [215, 32] on icon "close" at bounding box center [217, 31] width 4 height 4
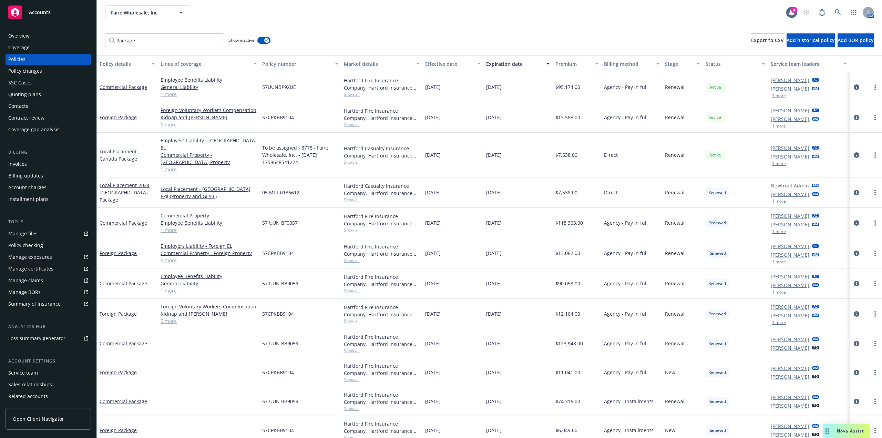
click at [45, 69] on div "Policy changes" at bounding box center [48, 70] width 80 height 11
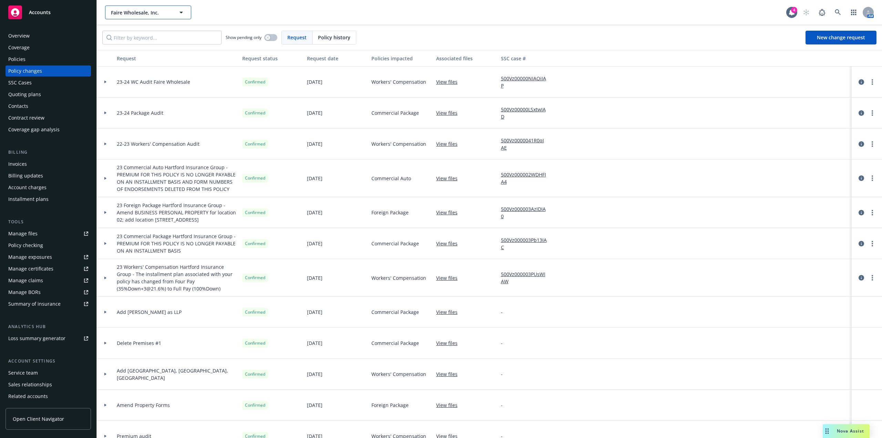
click at [167, 11] on span "Faire Wholesale, Inc." at bounding box center [141, 12] width 60 height 7
click at [133, 37] on span "(formerly TraceVector)" at bounding box center [138, 38] width 51 height 7
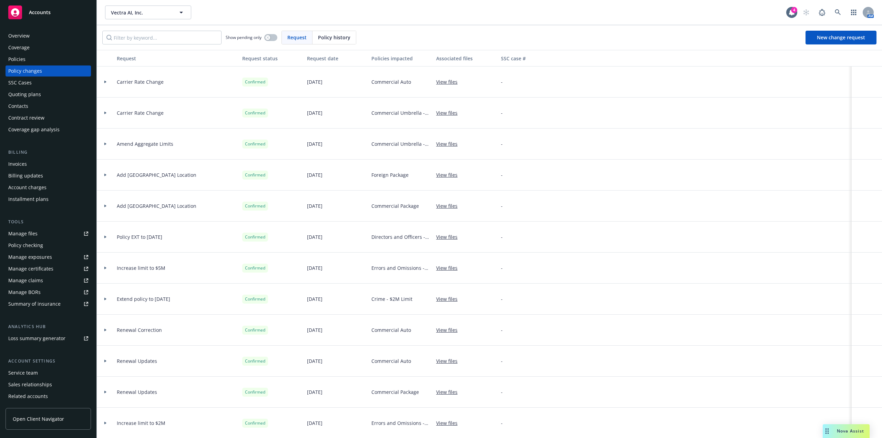
click at [31, 59] on div "Policies" at bounding box center [48, 59] width 80 height 11
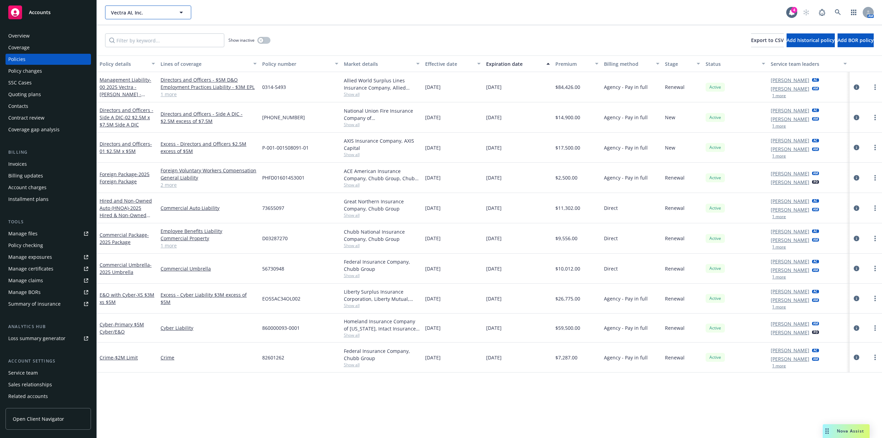
click at [126, 13] on span "Vectra AI, Inc." at bounding box center [141, 12] width 60 height 7
click at [134, 33] on strong "Emergn Global Holdings Limited" at bounding box center [141, 36] width 57 height 14
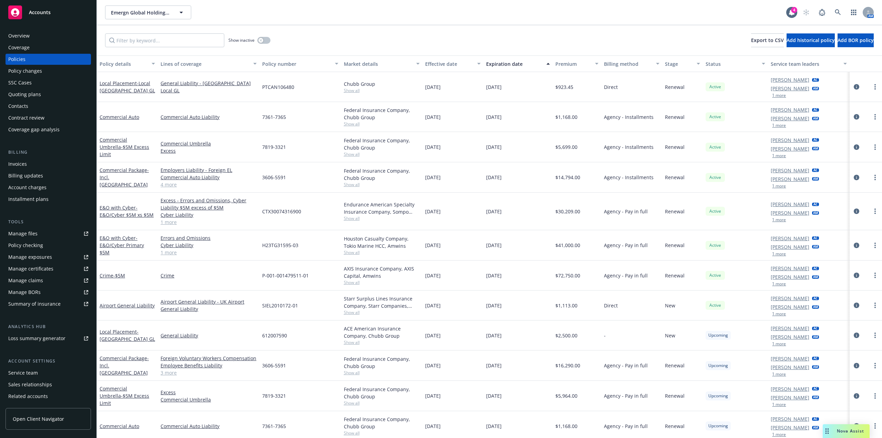
click at [49, 96] on div "Quoting plans" at bounding box center [48, 94] width 80 height 11
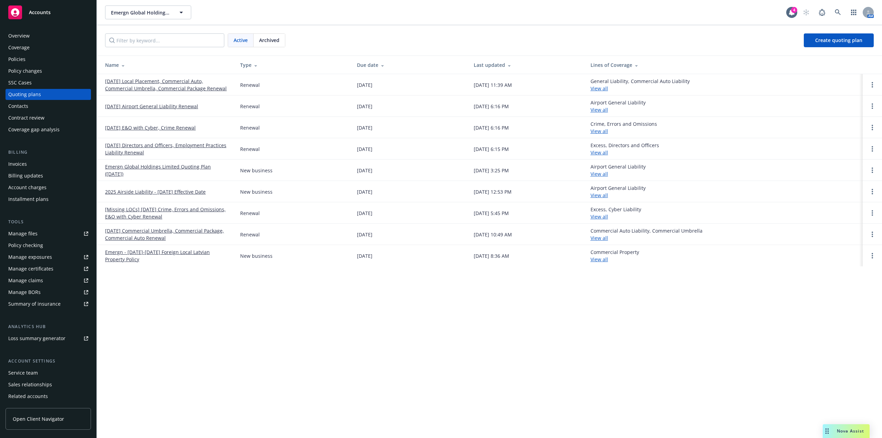
click at [162, 82] on link "[DATE] Local Placement, Commercial Auto, Commercial Umbrella, Commercial Packag…" at bounding box center [167, 85] width 124 height 14
